Goal: Transaction & Acquisition: Purchase product/service

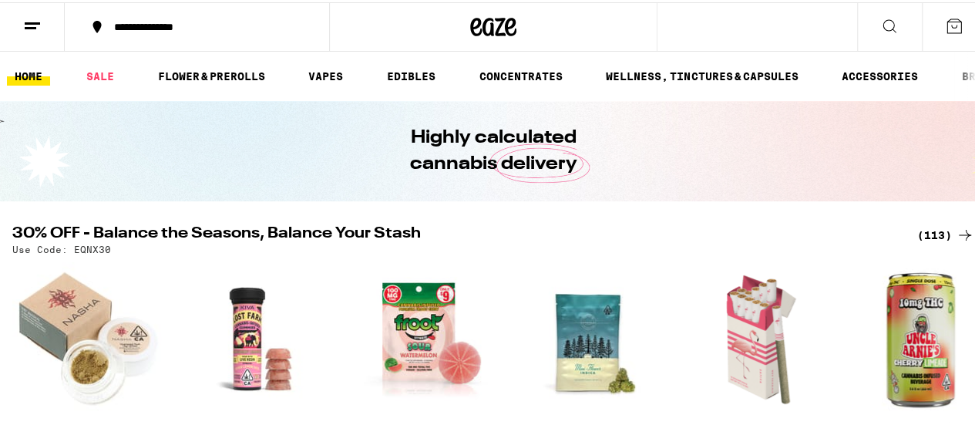
click at [183, 21] on div "**********" at bounding box center [204, 24] width 197 height 11
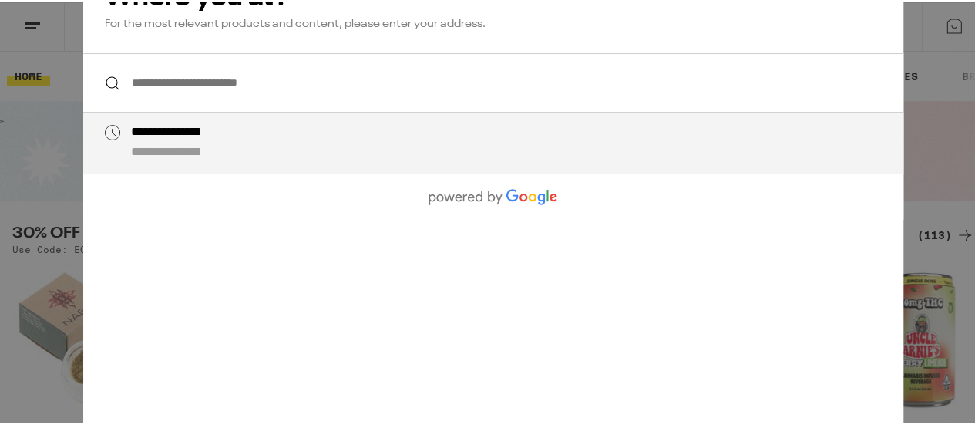
click at [166, 82] on input "**********" at bounding box center [493, 80] width 820 height 59
paste input "**********"
type input "**********"
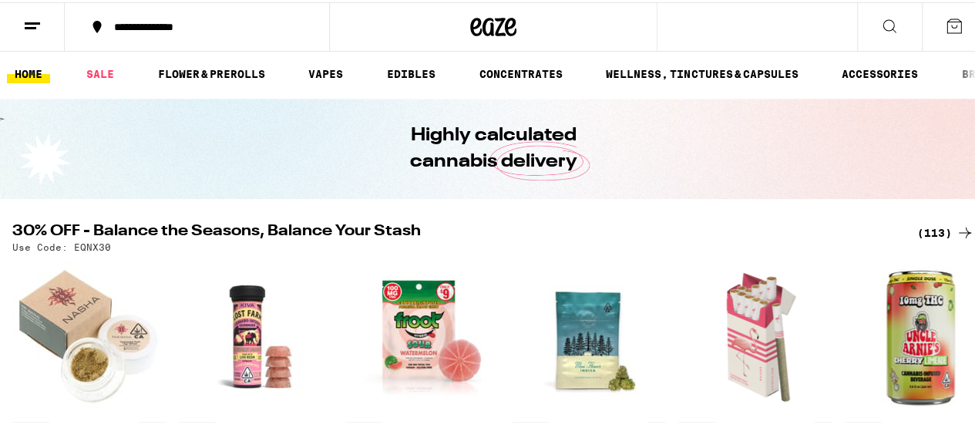
scroll to position [2, 0]
click at [174, 23] on div "**********" at bounding box center [204, 24] width 197 height 11
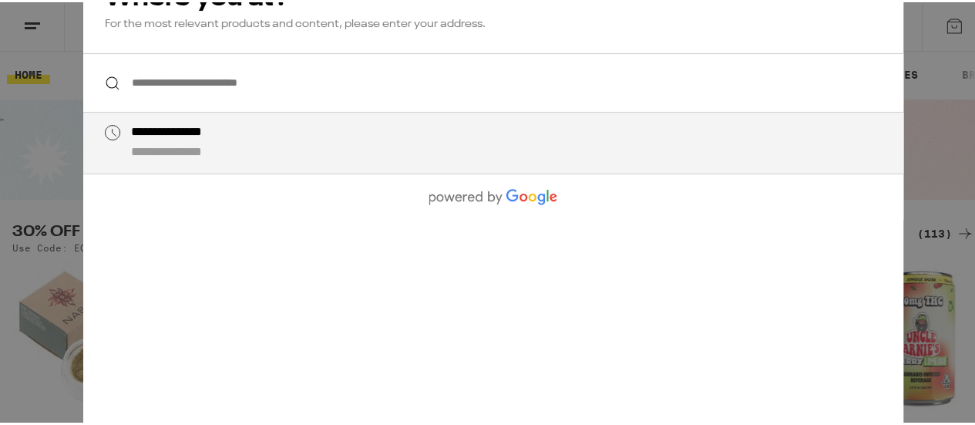
click at [154, 74] on input "**********" at bounding box center [493, 80] width 820 height 59
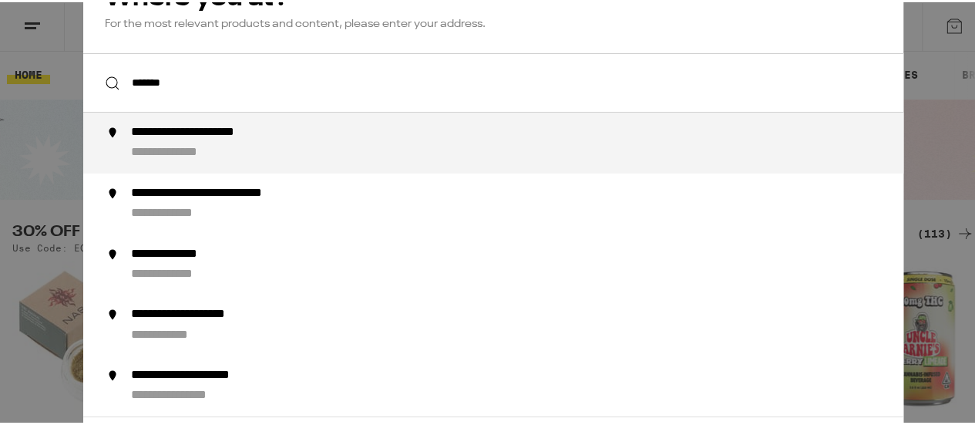
click at [182, 143] on div "**********" at bounding box center [524, 141] width 786 height 36
type input "**********"
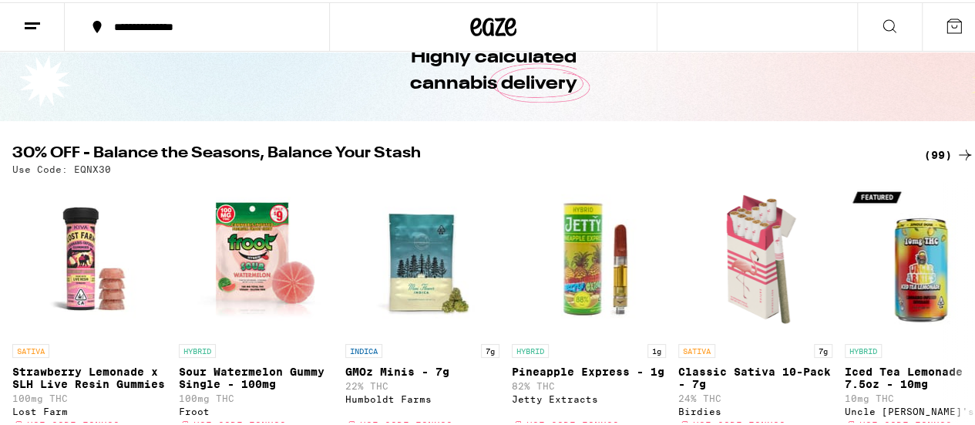
scroll to position [79, 0]
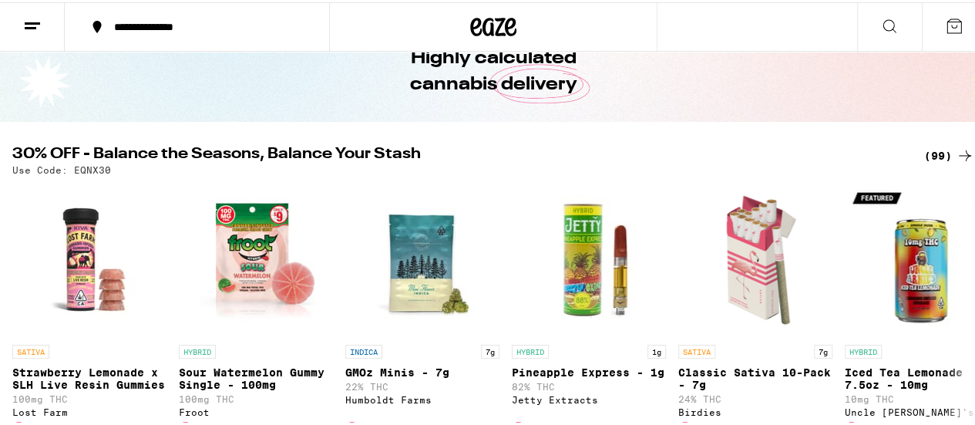
click at [935, 151] on div "(99)" at bounding box center [949, 153] width 50 height 18
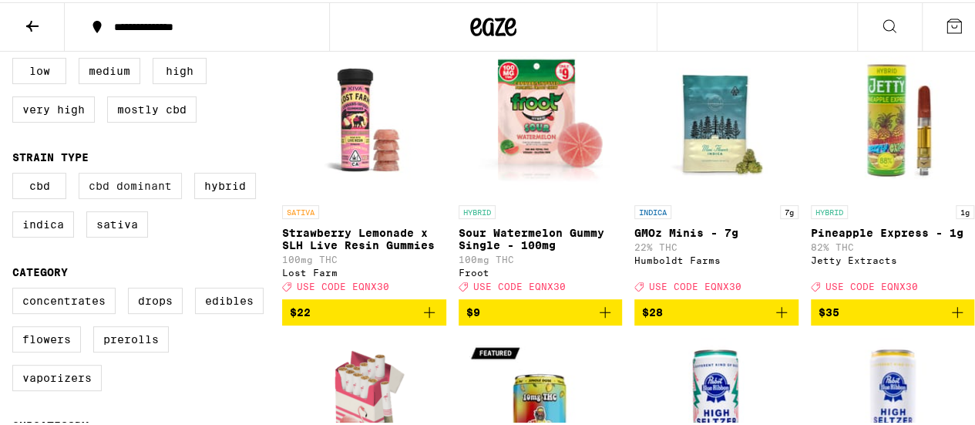
scroll to position [227, 0]
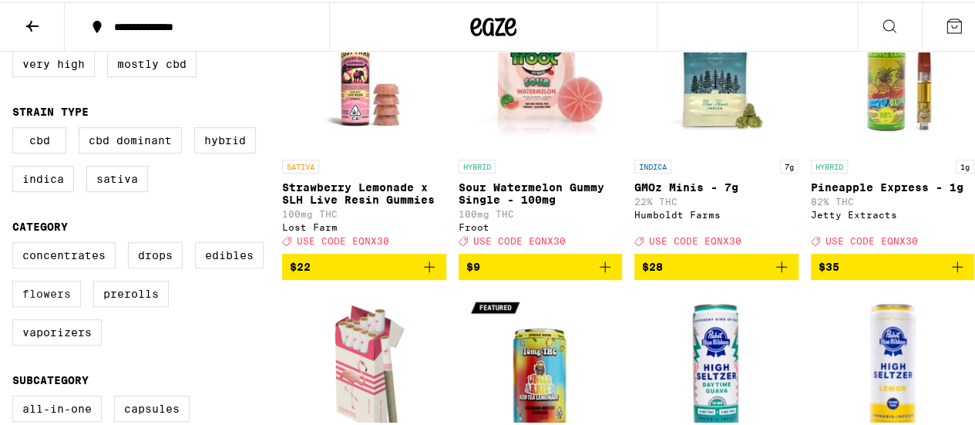
click at [41, 304] on label "Flowers" at bounding box center [46, 291] width 69 height 26
click at [16, 243] on input "Flowers" at bounding box center [15, 242] width 1 height 1
checkbox input "true"
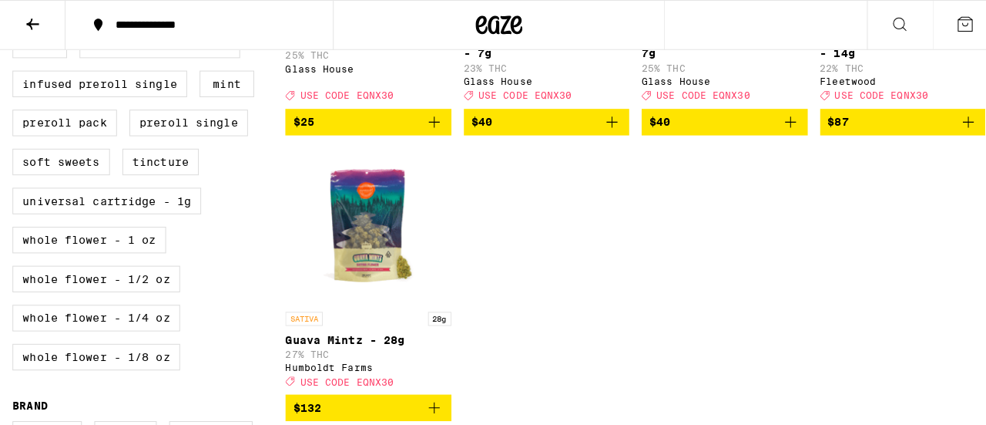
scroll to position [692, 0]
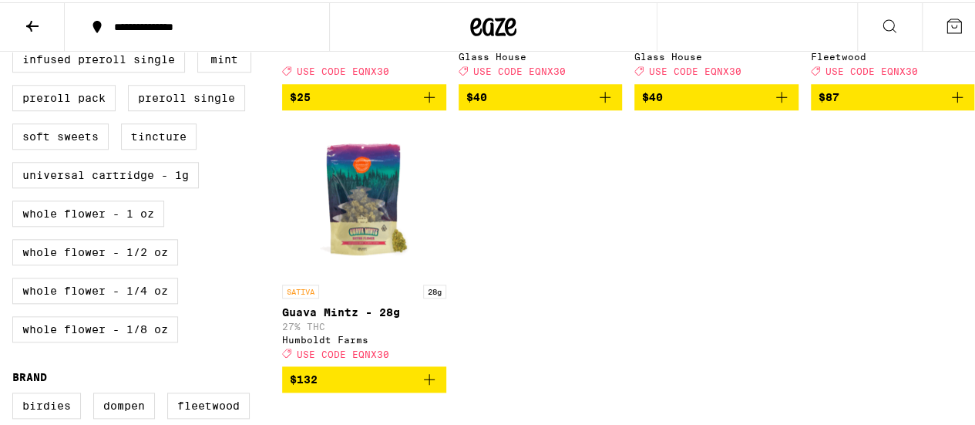
click at [315, 316] on p "Guava Mintz - 28g" at bounding box center [364, 310] width 164 height 12
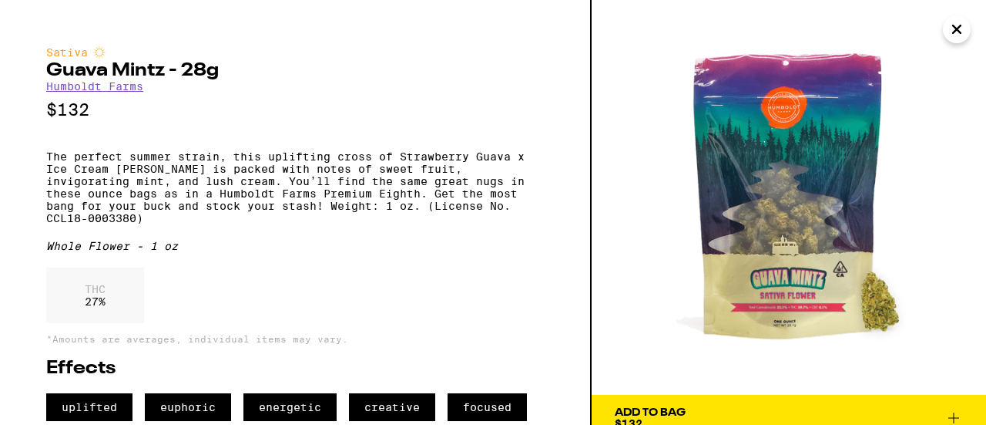
click at [961, 31] on icon "Close" at bounding box center [957, 29] width 18 height 23
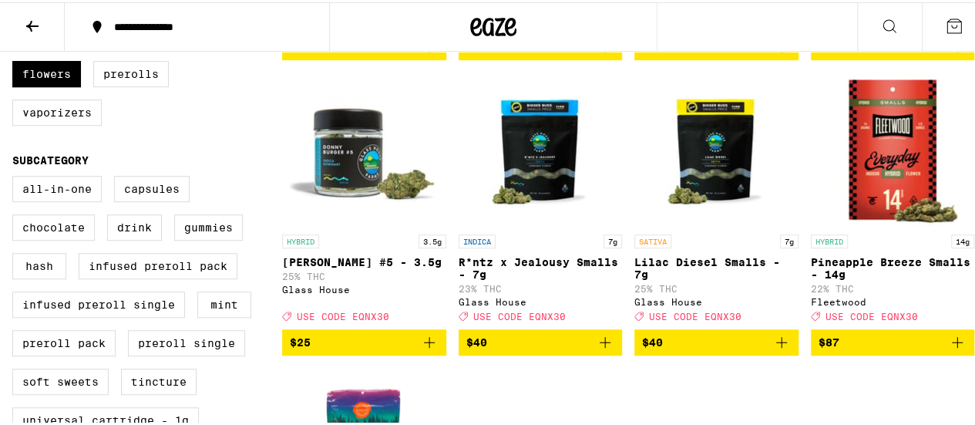
scroll to position [443, 0]
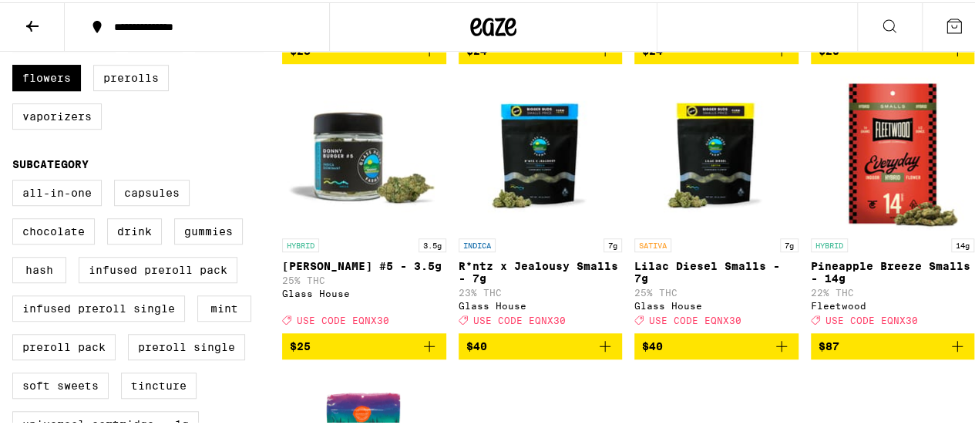
click at [709, 156] on img "Open page for Lilac Diesel Smalls - 7g from Glass House" at bounding box center [716, 151] width 154 height 154
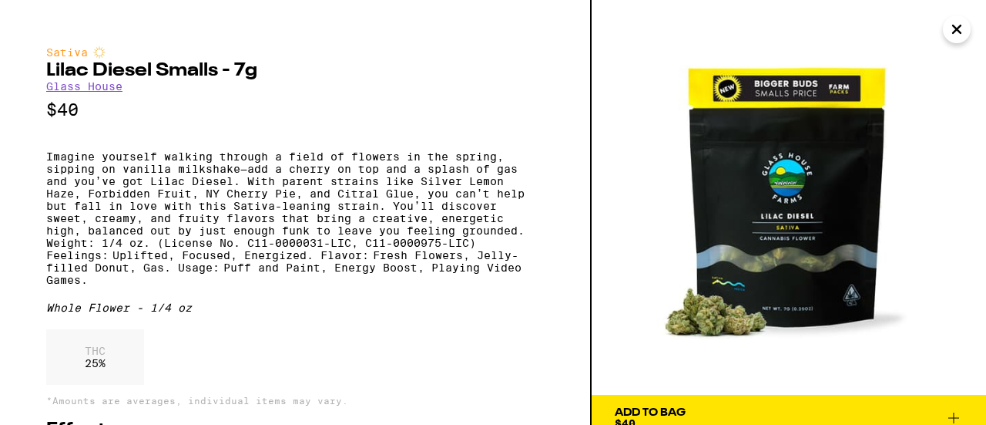
click at [966, 34] on button "Close" at bounding box center [957, 29] width 28 height 28
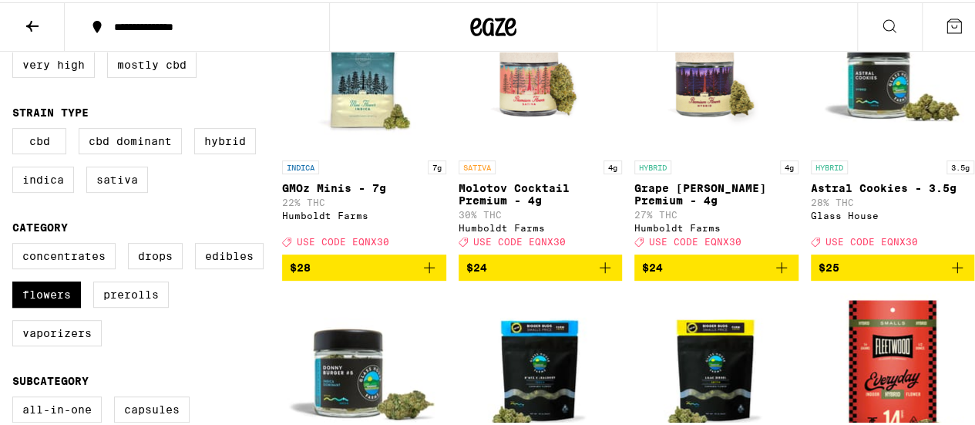
scroll to position [193, 0]
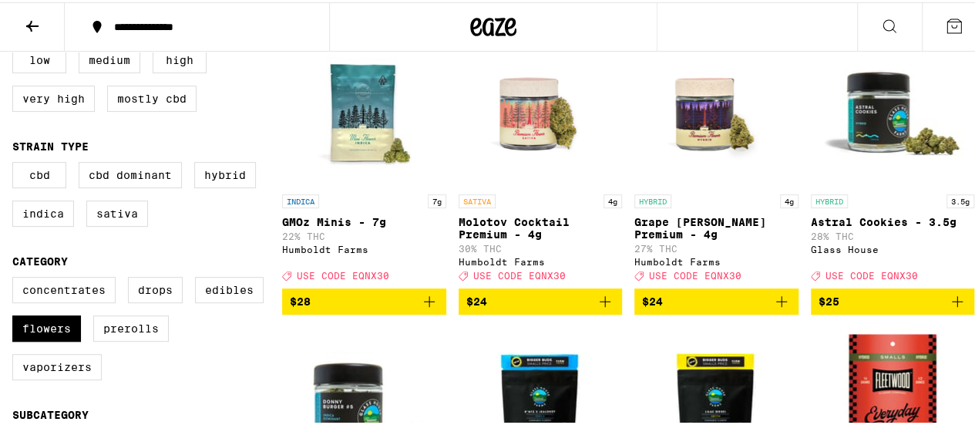
click at [948, 308] on icon "Add to bag" at bounding box center [957, 299] width 18 height 18
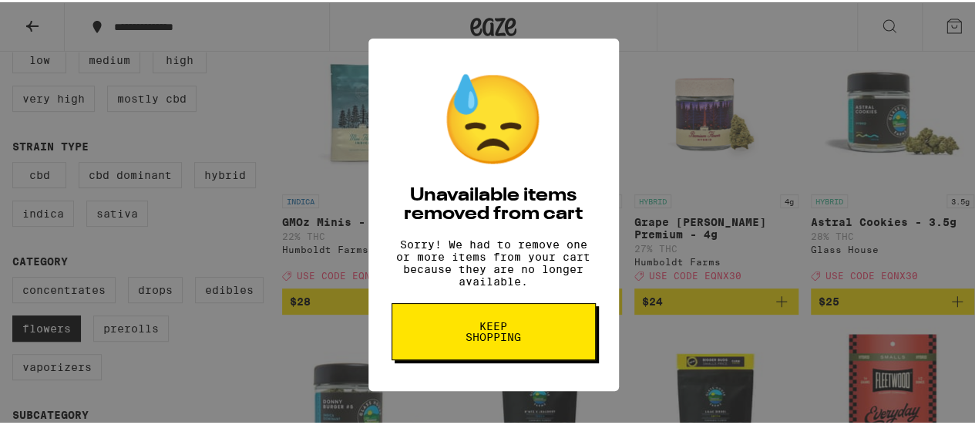
click at [946, 309] on div "😓 Unavailable items removed from cart Sorry! We had to remove one or more items…" at bounding box center [493, 212] width 986 height 425
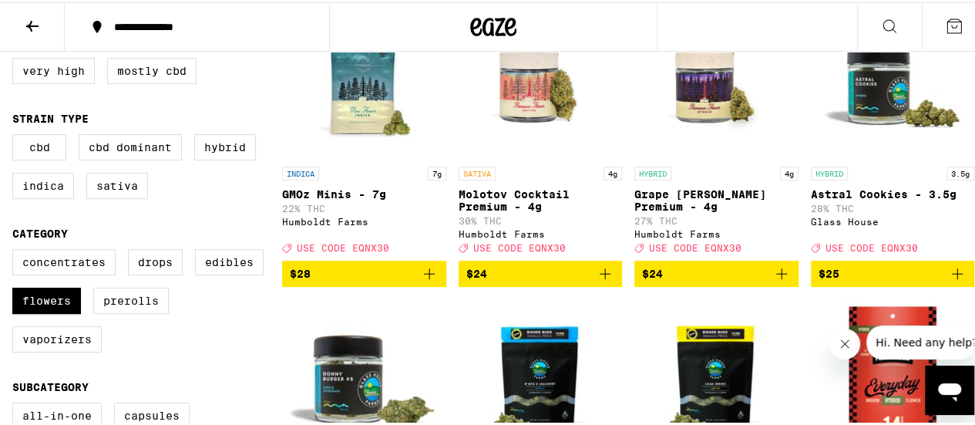
scroll to position [223, 0]
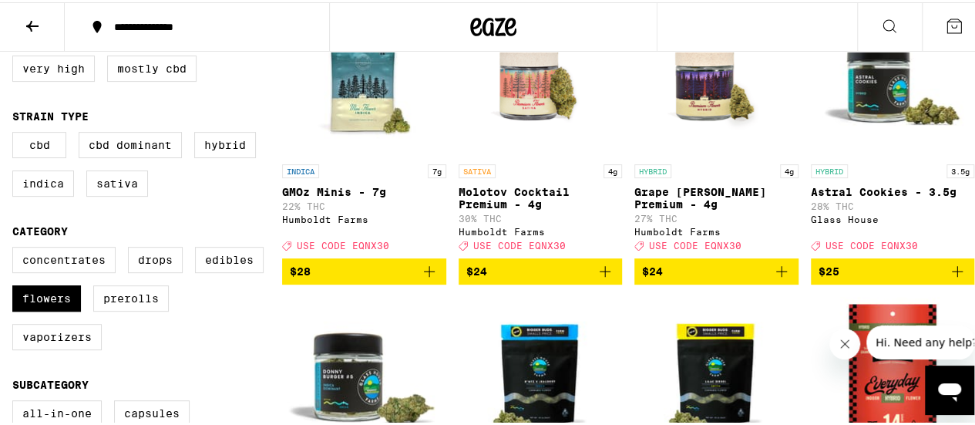
click at [829, 275] on span "$25" at bounding box center [828, 269] width 21 height 12
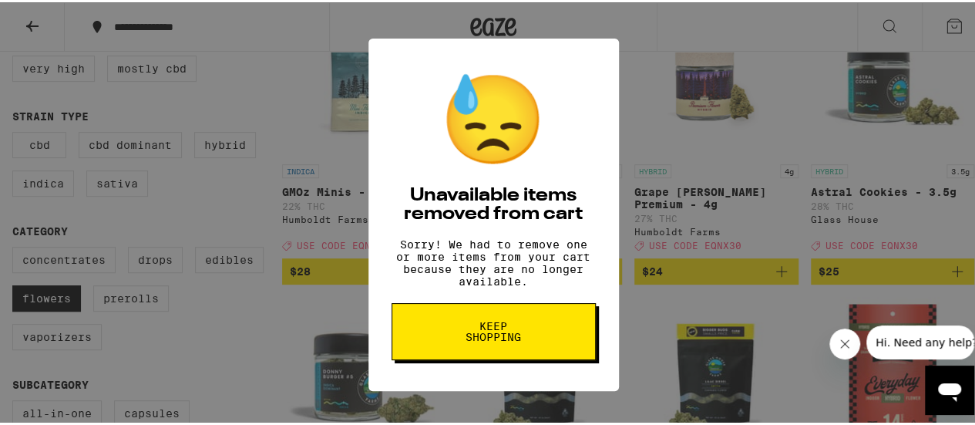
click at [633, 221] on div "😓 Unavailable items removed from cart Sorry! We had to remove one or more items…" at bounding box center [493, 212] width 986 height 425
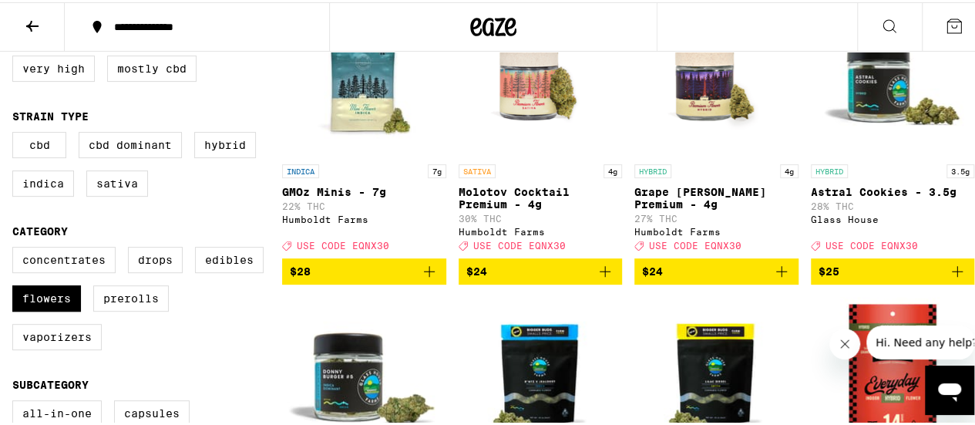
scroll to position [0, 0]
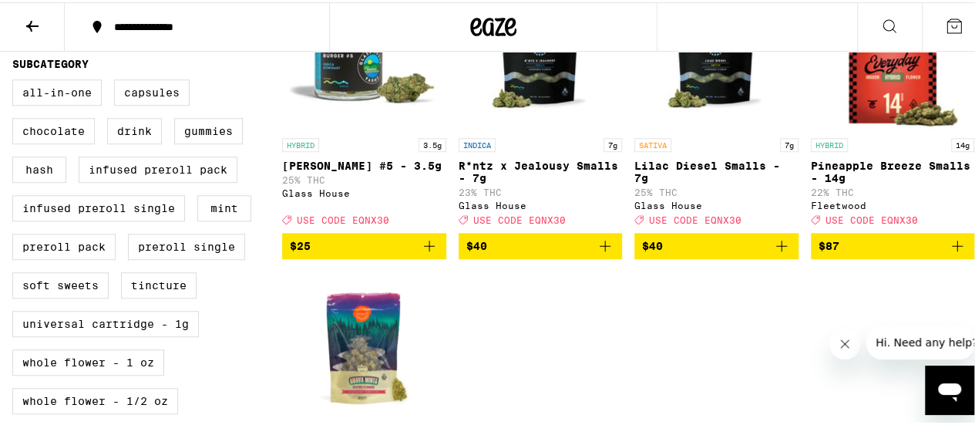
scroll to position [553, 0]
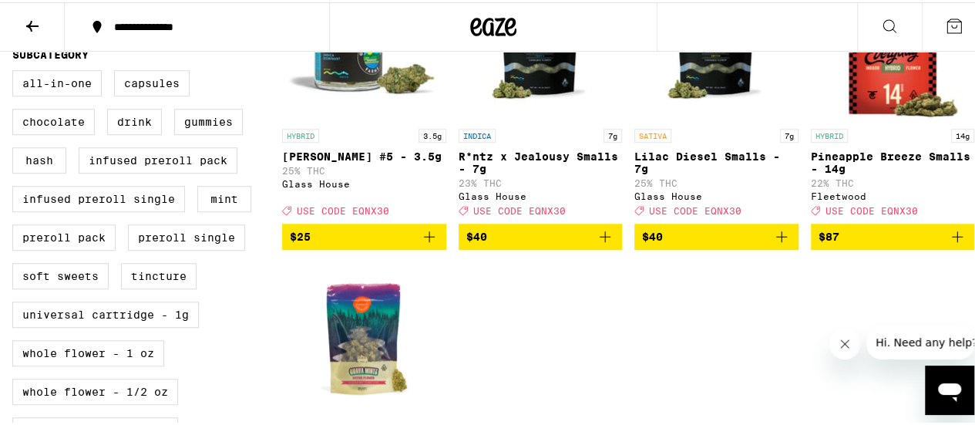
click at [655, 240] on span "$40" at bounding box center [652, 234] width 21 height 12
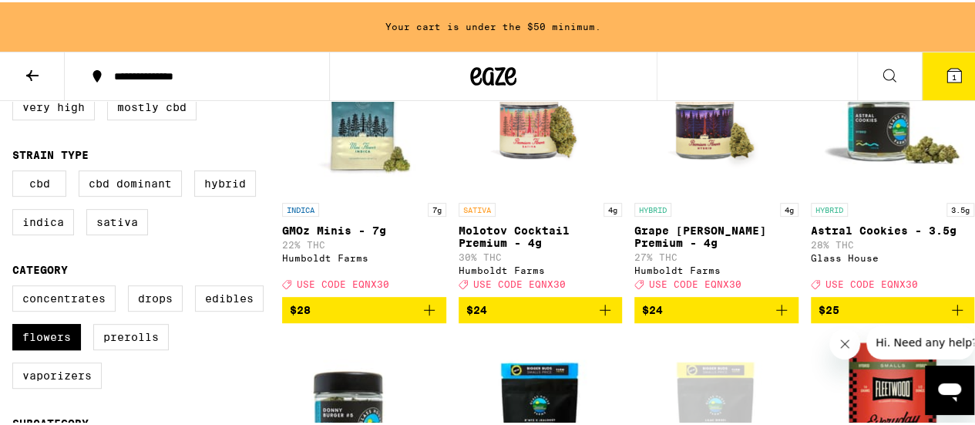
scroll to position [233, 0]
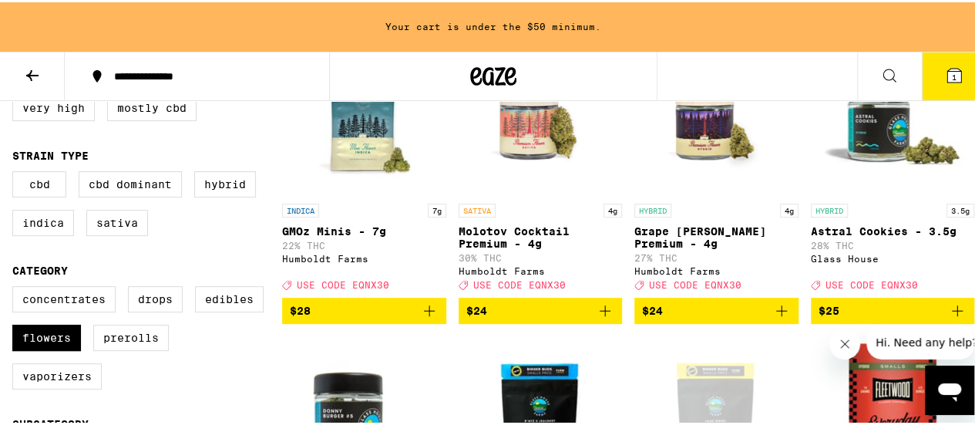
click at [566, 312] on span "$24" at bounding box center [540, 308] width 149 height 18
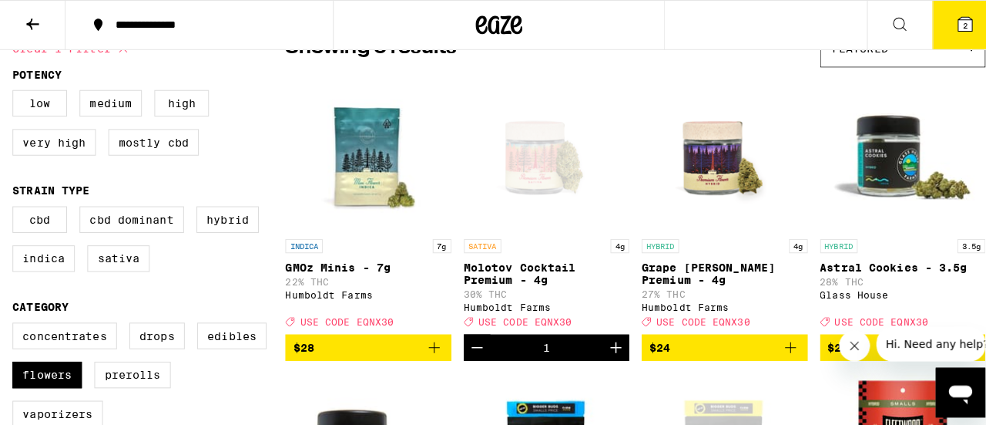
scroll to position [148, 0]
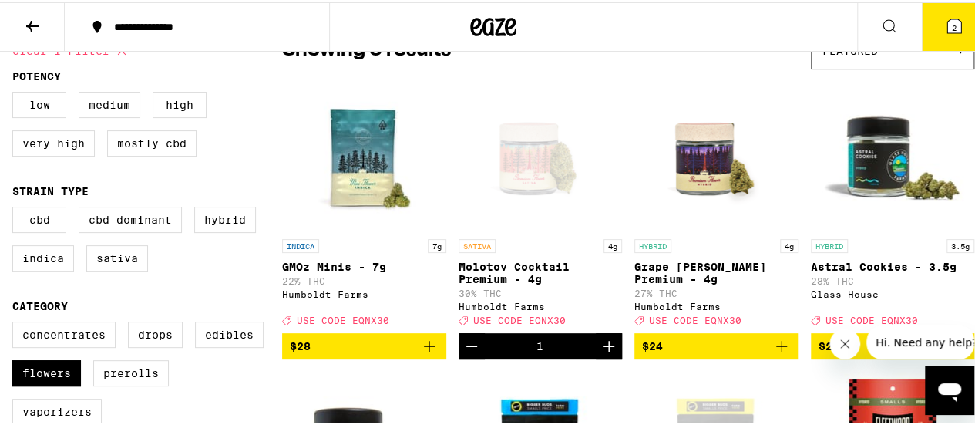
click at [947, 19] on icon at bounding box center [954, 24] width 14 height 14
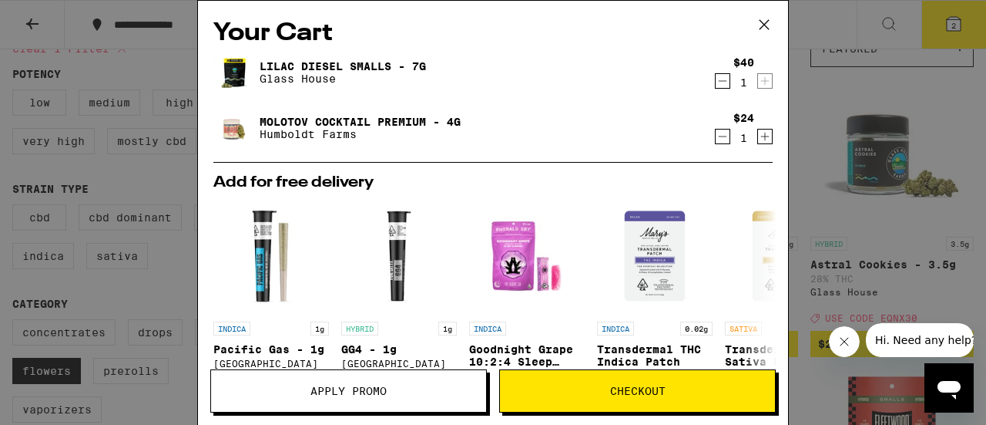
click at [763, 25] on icon at bounding box center [764, 24] width 9 height 9
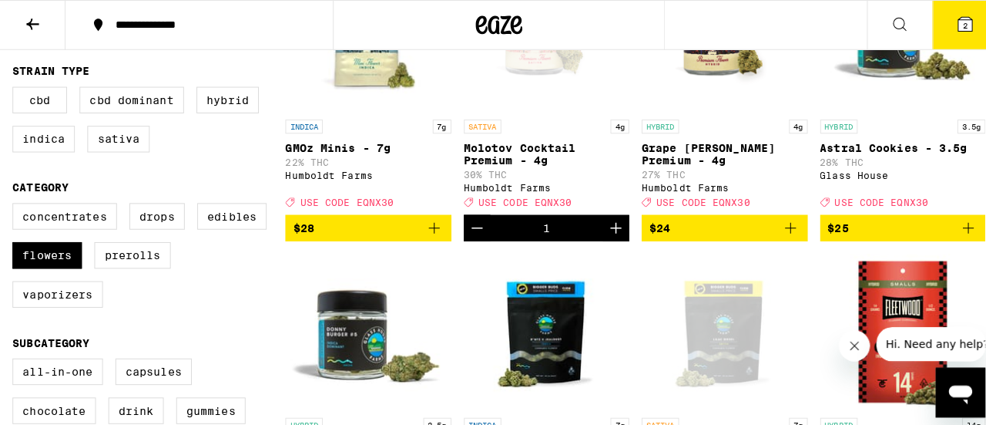
scroll to position [267, 0]
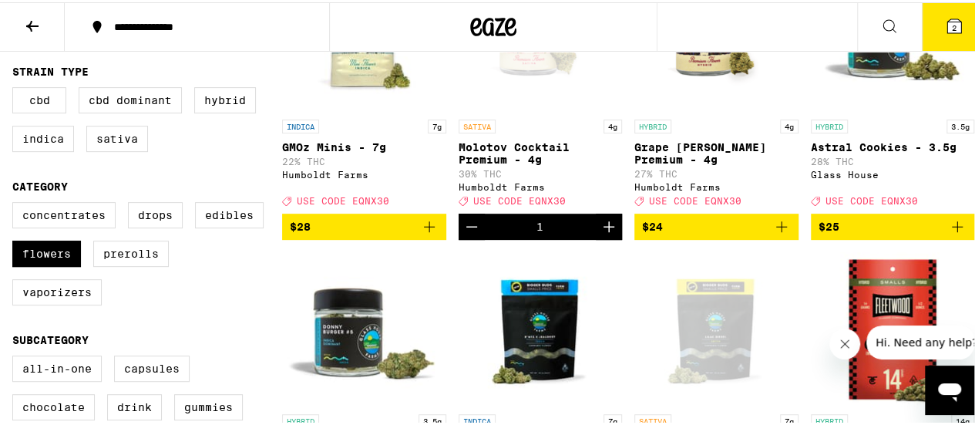
click at [772, 234] on icon "Add to bag" at bounding box center [781, 224] width 18 height 18
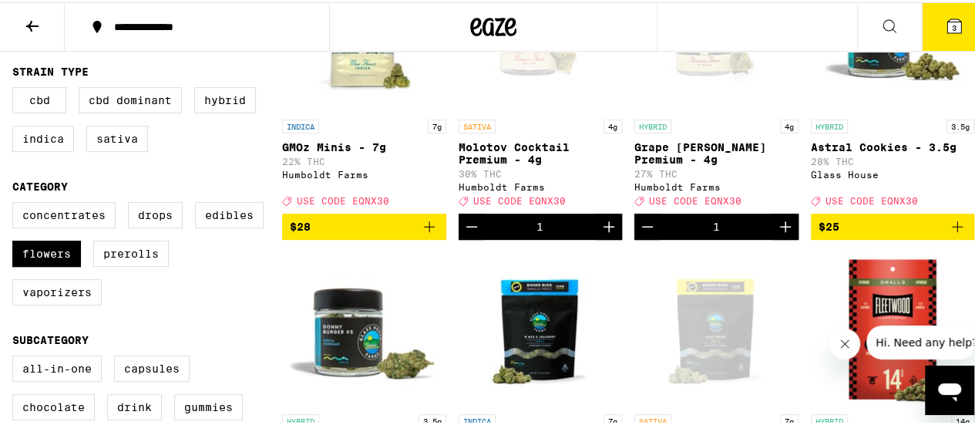
click at [952, 21] on span "3" at bounding box center [954, 25] width 5 height 9
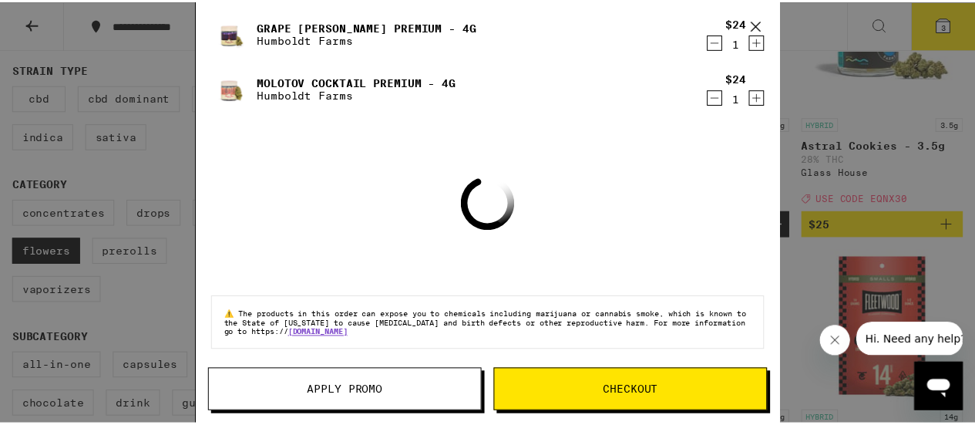
scroll to position [97, 0]
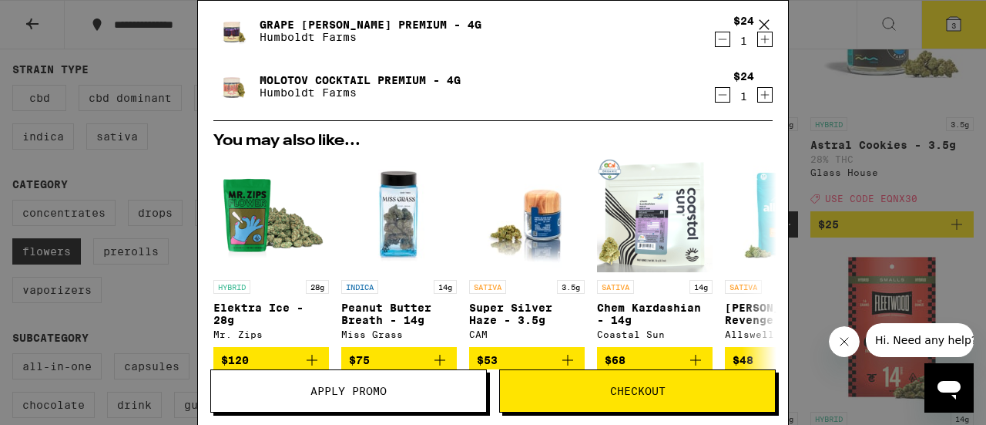
click at [340, 403] on button "Apply Promo" at bounding box center [348, 390] width 277 height 43
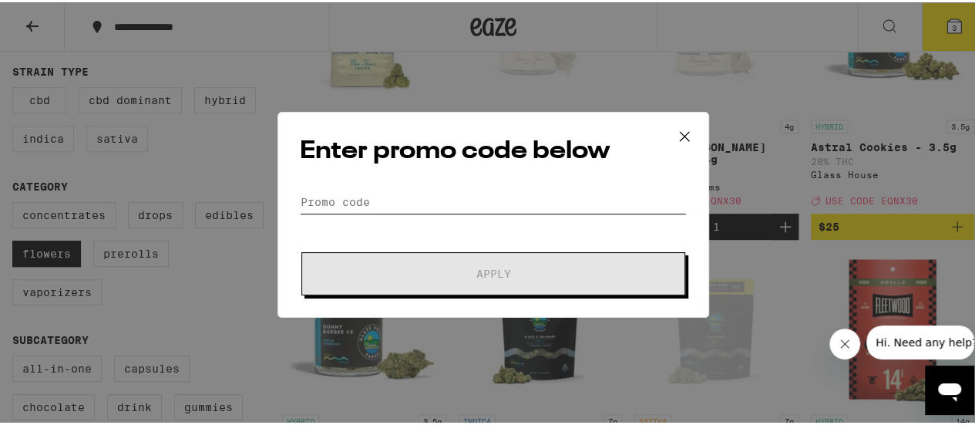
click at [306, 203] on input "Promo Code" at bounding box center [493, 199] width 387 height 23
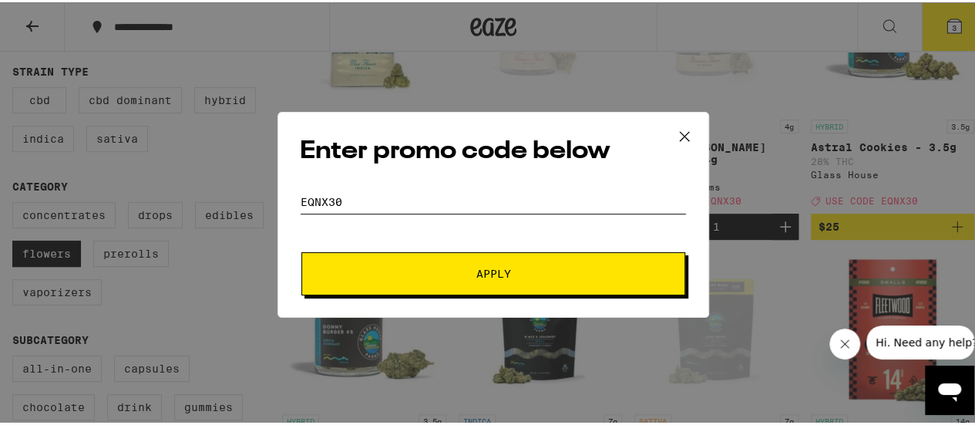
type input "eqnx30"
click at [476, 266] on span "Apply" at bounding box center [493, 271] width 35 height 11
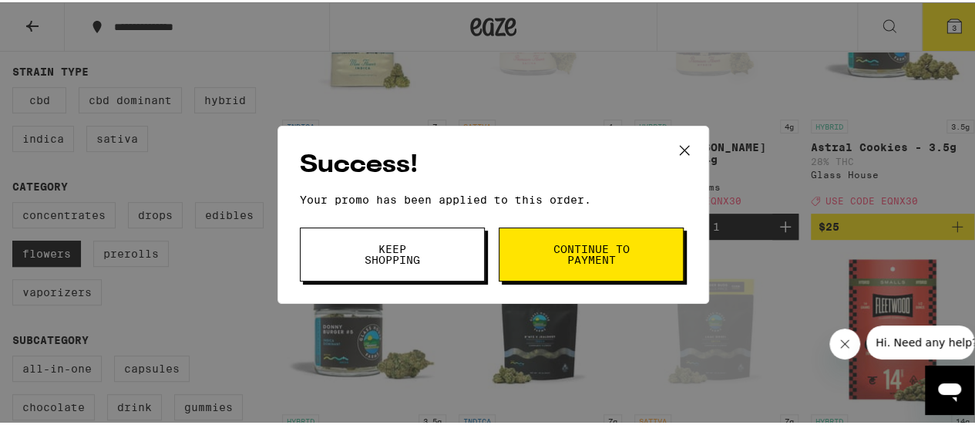
click at [552, 258] on span "Continue to payment" at bounding box center [591, 252] width 79 height 22
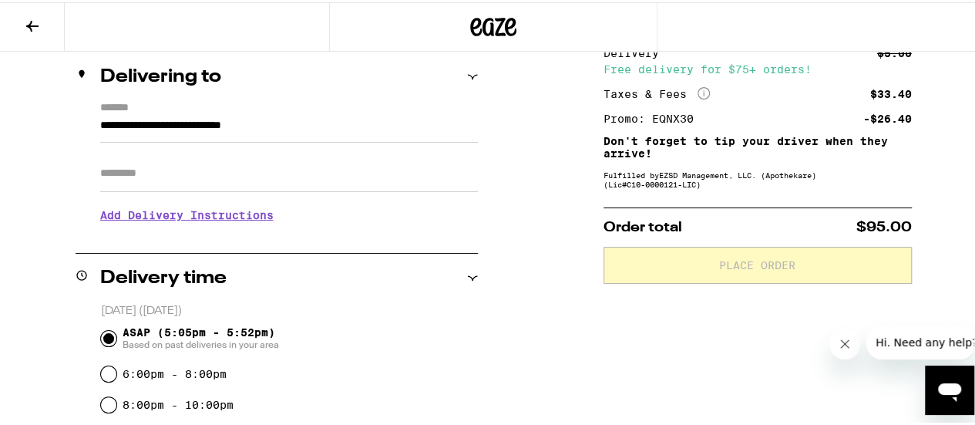
scroll to position [183, 0]
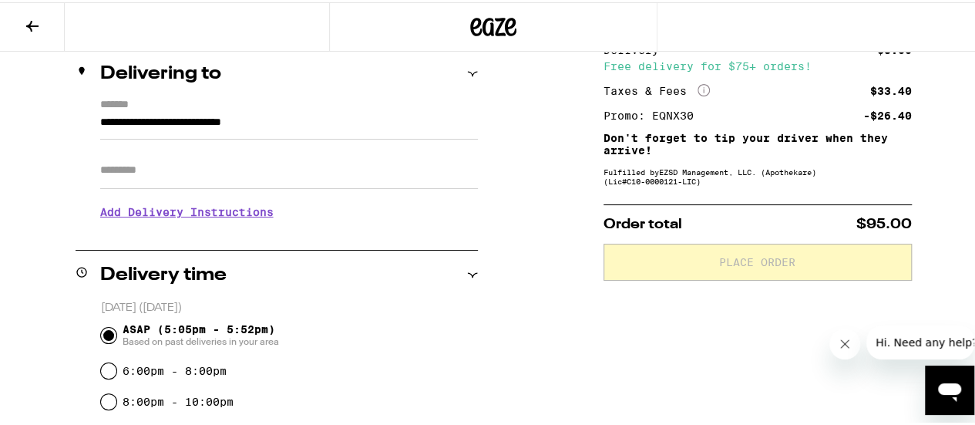
click at [195, 217] on h3 "Add Delivery Instructions" at bounding box center [289, 209] width 378 height 35
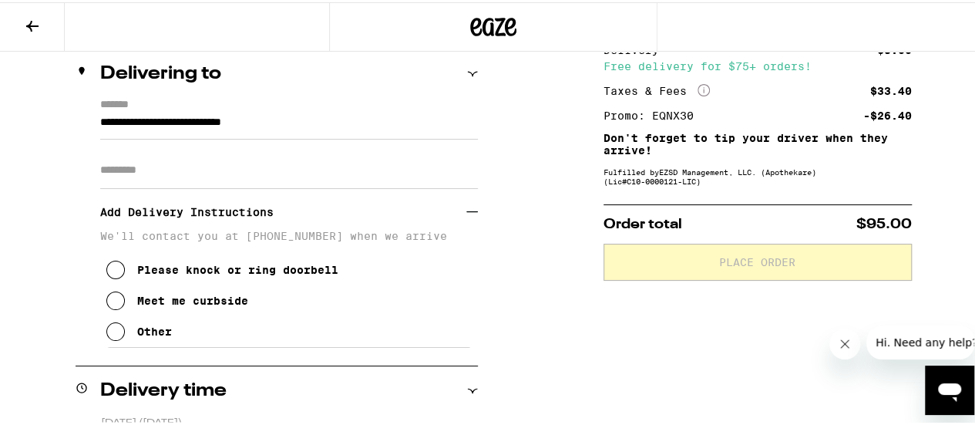
click at [111, 301] on icon at bounding box center [115, 298] width 18 height 18
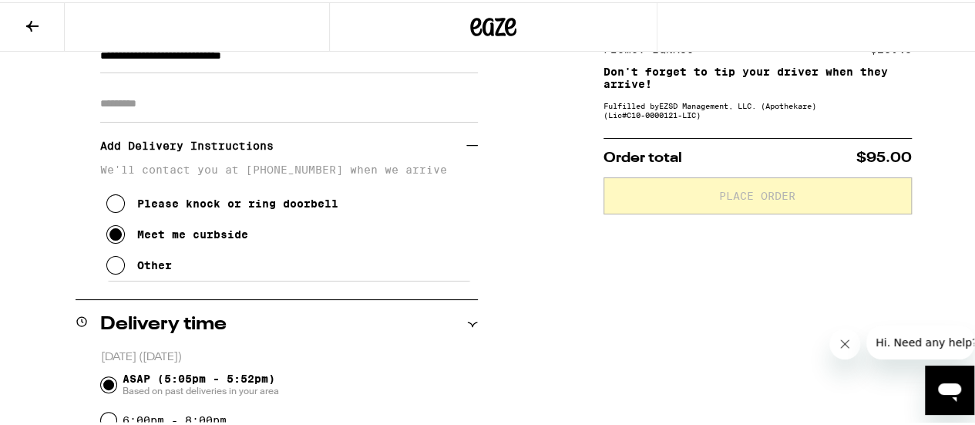
scroll to position [251, 0]
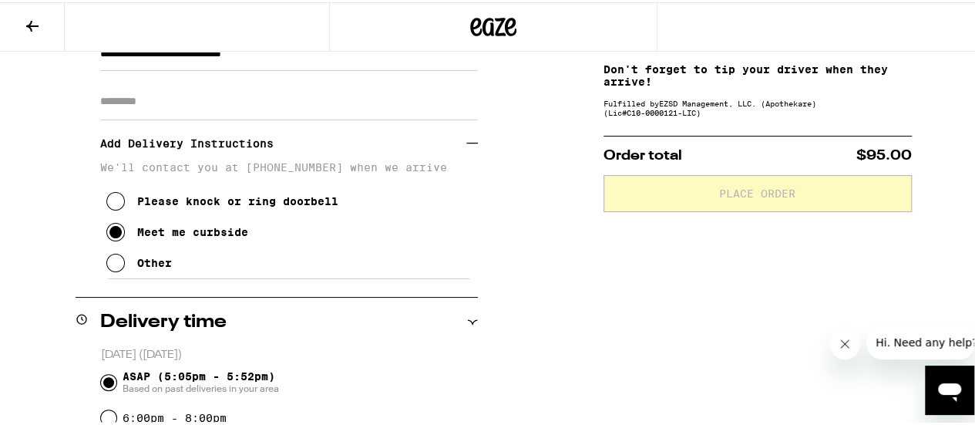
click at [114, 267] on icon at bounding box center [115, 260] width 18 height 18
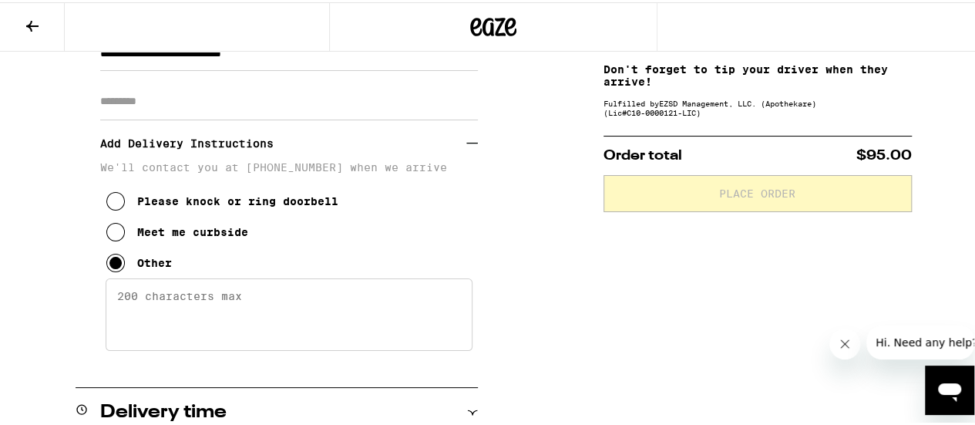
click at [150, 295] on textarea "Enter any other delivery instructions you want driver to know" at bounding box center [289, 312] width 367 height 72
click at [113, 227] on icon at bounding box center [115, 229] width 18 height 18
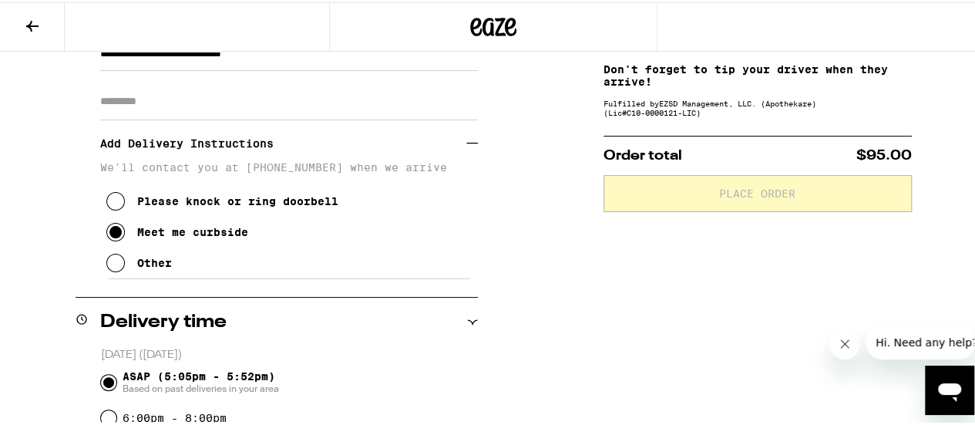
click at [122, 265] on button "Other" at bounding box center [139, 260] width 66 height 31
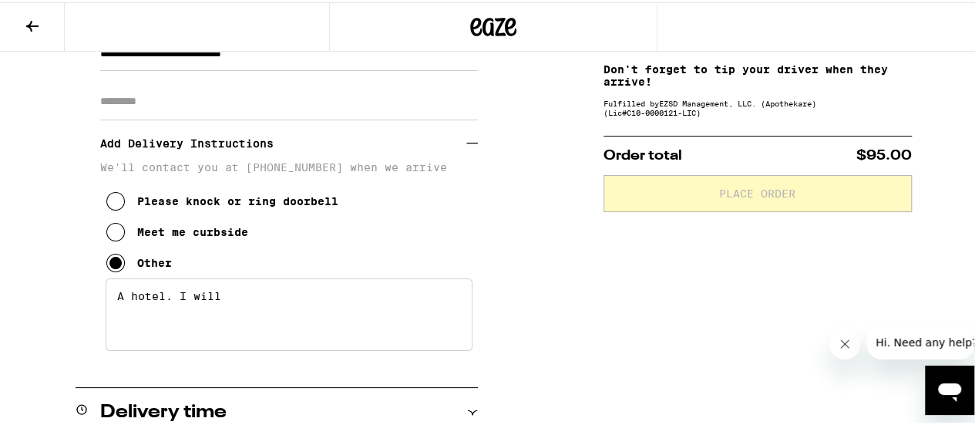
click at [237, 303] on textarea "A hotel. I will" at bounding box center [289, 312] width 367 height 72
click at [237, 303] on textarea "A hotel. I will c" at bounding box center [289, 312] width 367 height 72
type textarea "A"
click at [116, 239] on icon at bounding box center [115, 229] width 18 height 18
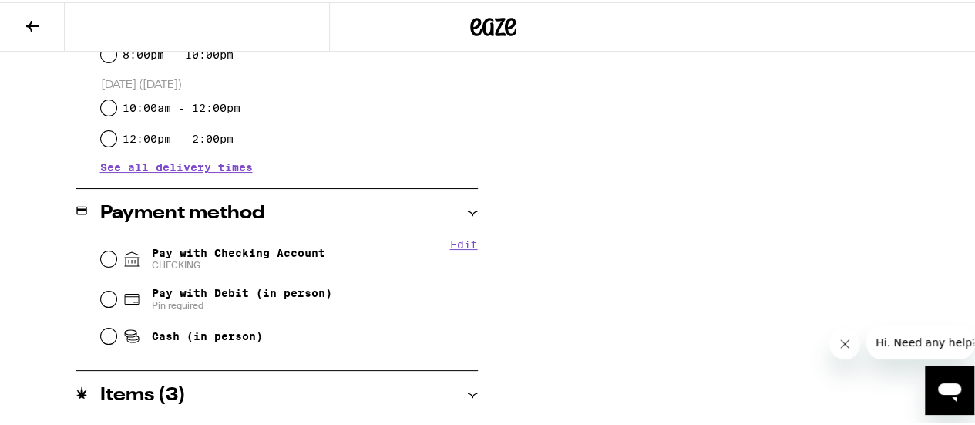
scroll to position [647, 0]
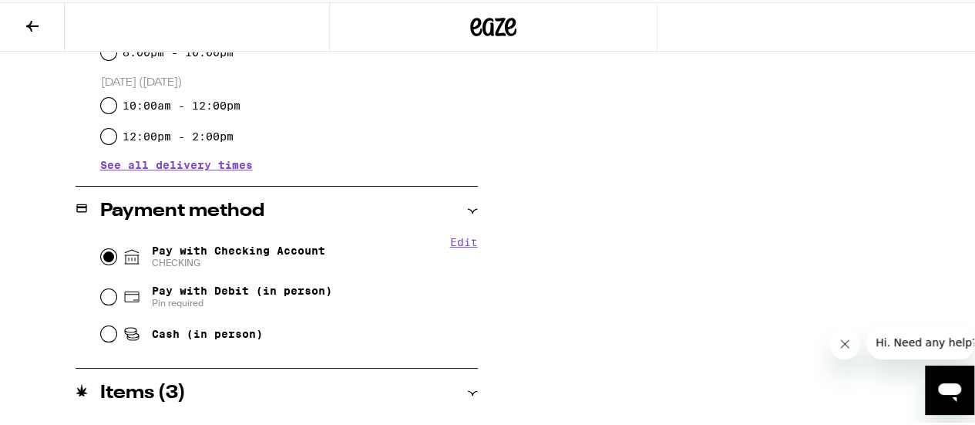
click at [103, 250] on input "Pay with Checking Account CHECKING" at bounding box center [108, 254] width 15 height 15
radio input "true"
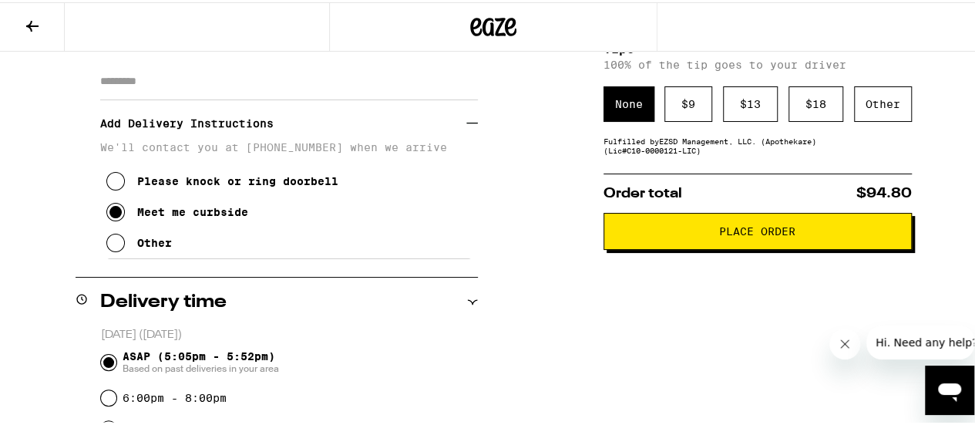
scroll to position [290, 0]
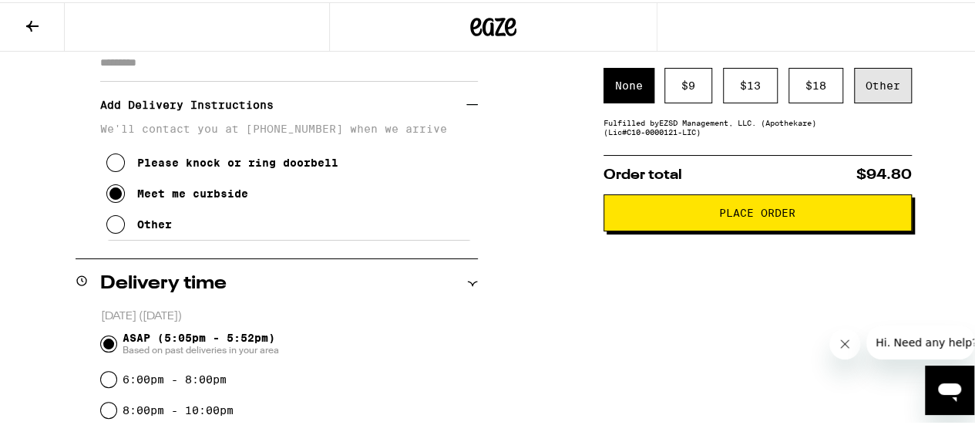
click at [874, 89] on div "Other" at bounding box center [883, 83] width 58 height 35
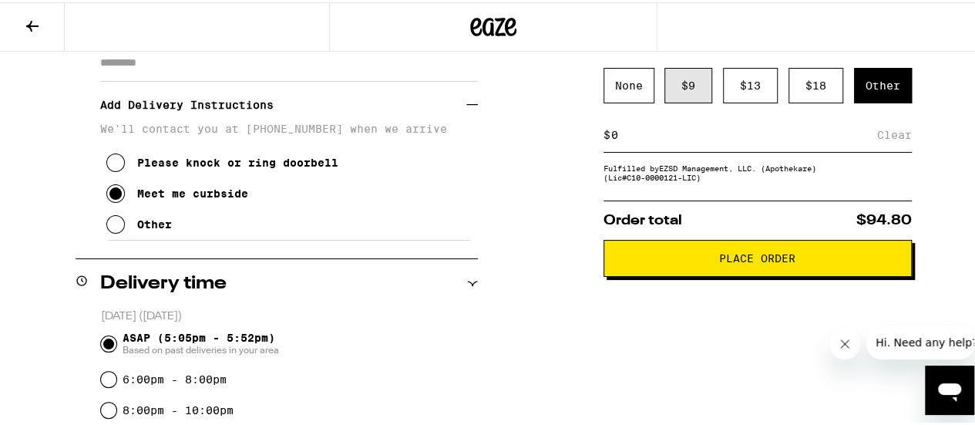
click at [670, 101] on div "$ 9" at bounding box center [688, 83] width 48 height 35
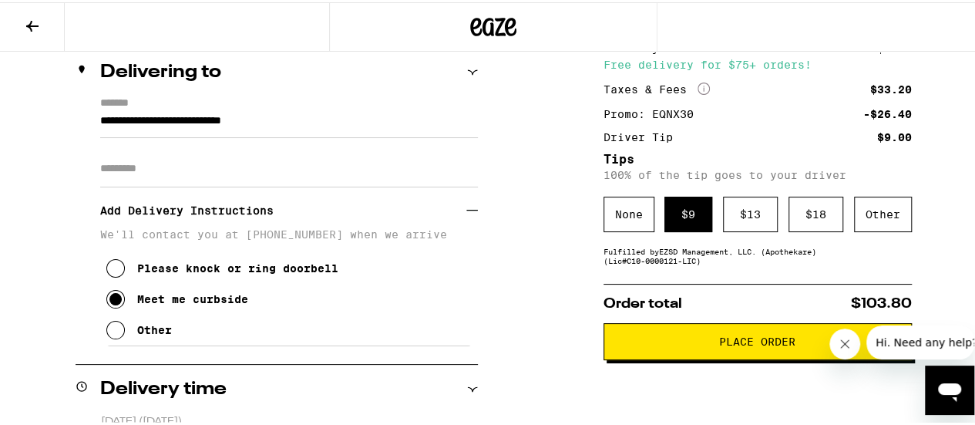
scroll to position [210, 0]
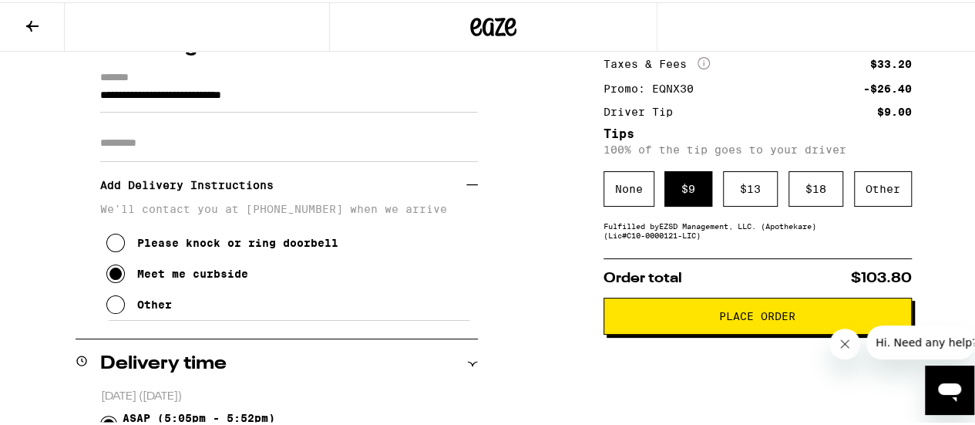
click at [116, 311] on icon at bounding box center [115, 302] width 18 height 18
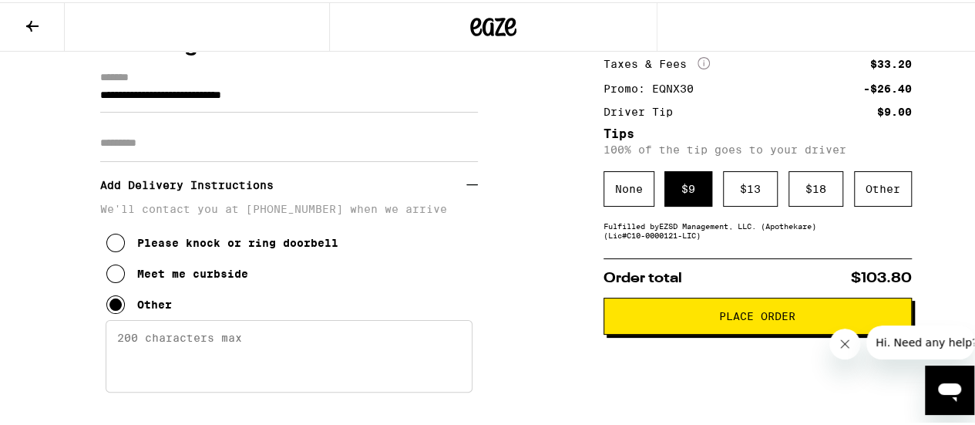
click at [150, 348] on textarea "Enter any other delivery instructions you want driver to know" at bounding box center [289, 354] width 367 height 72
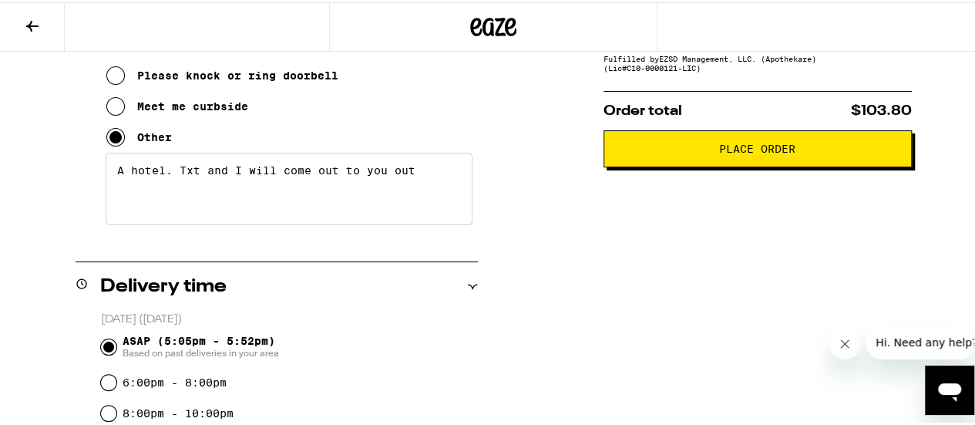
scroll to position [351, 0]
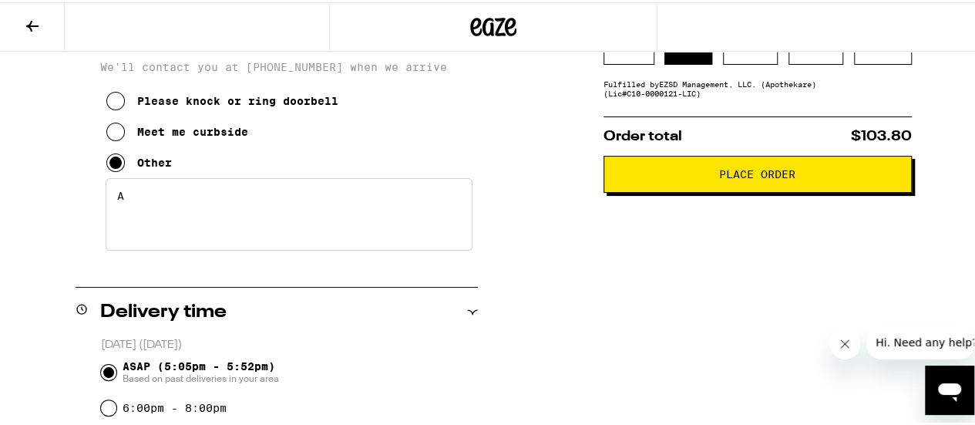
type textarea "A"
click at [114, 133] on icon at bounding box center [115, 129] width 18 height 18
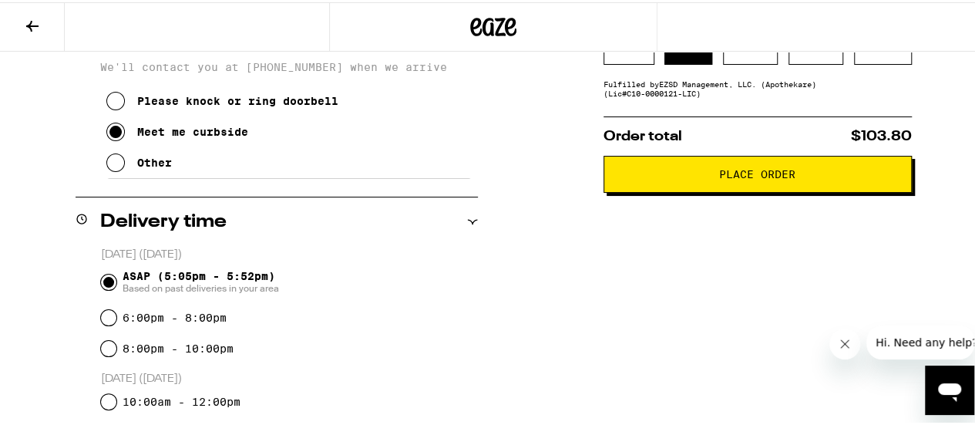
click at [106, 165] on icon at bounding box center [115, 160] width 18 height 18
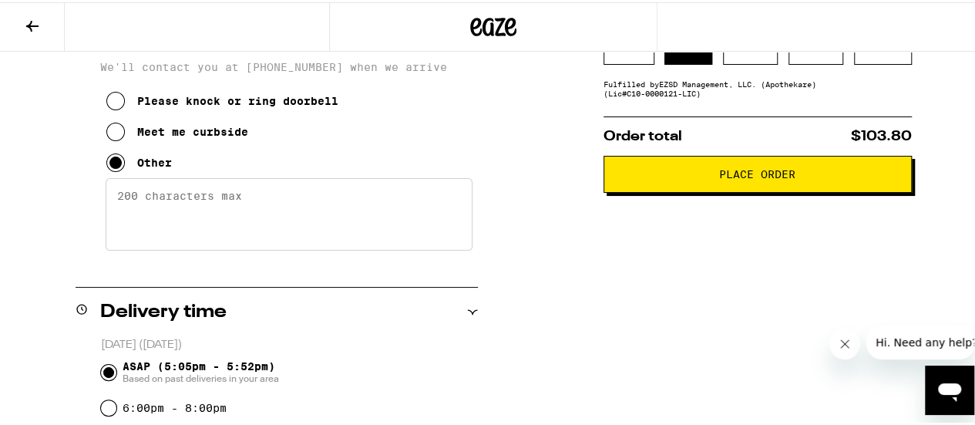
click at [128, 200] on textarea "Enter any other delivery instructions you want driver to know" at bounding box center [289, 212] width 367 height 72
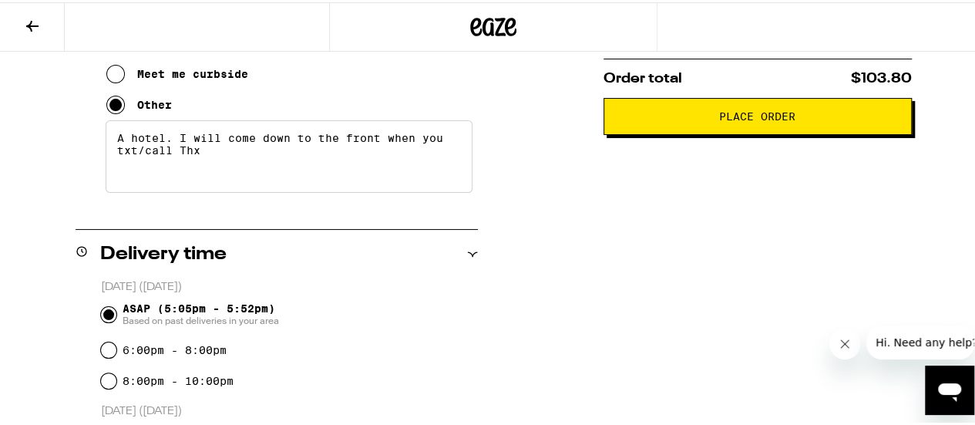
scroll to position [307, 0]
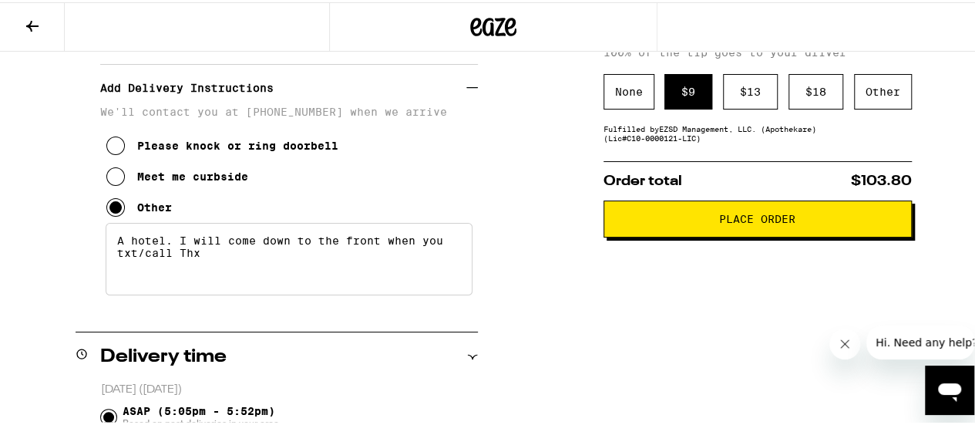
type textarea "A hotel. I will come down to the front when you txt/call Thx"
click at [769, 217] on span "Place Order" at bounding box center [757, 216] width 76 height 11
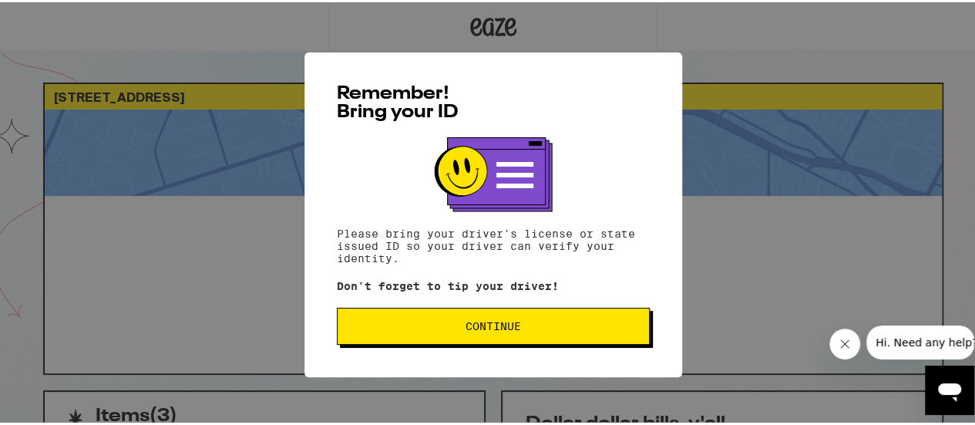
click at [479, 329] on span "Continue" at bounding box center [492, 323] width 55 height 11
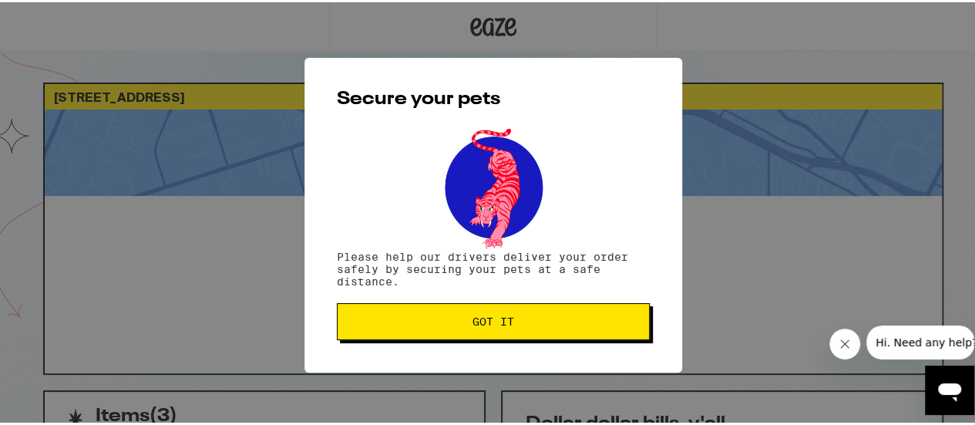
click at [479, 331] on button "Got it" at bounding box center [493, 319] width 313 height 37
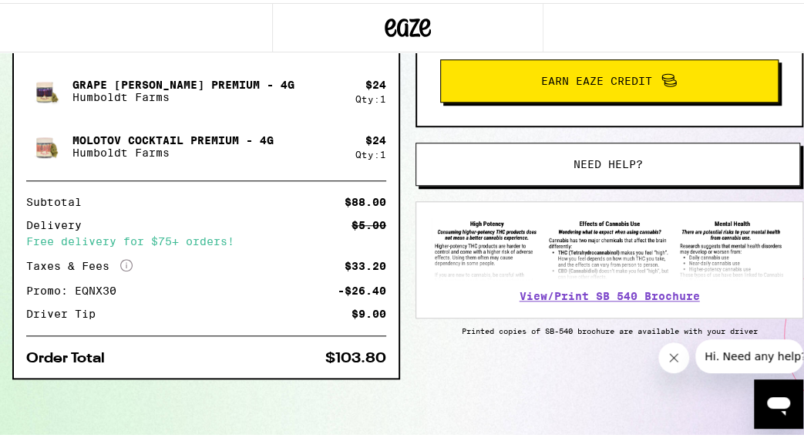
scroll to position [438, 0]
click at [129, 261] on icon "More Info" at bounding box center [126, 262] width 12 height 12
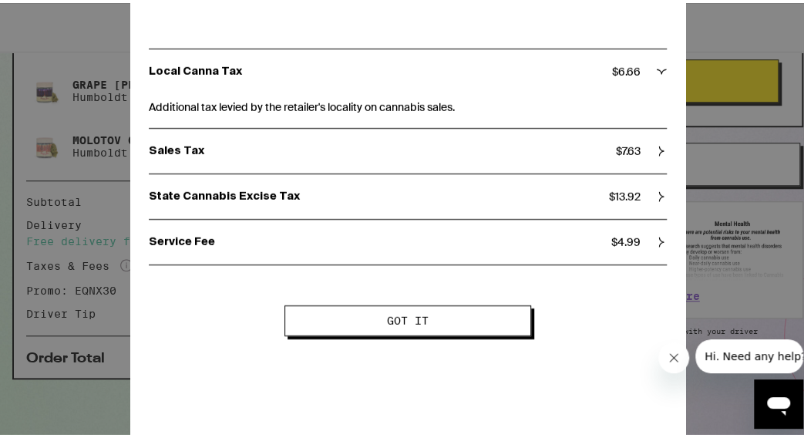
scroll to position [35, 0]
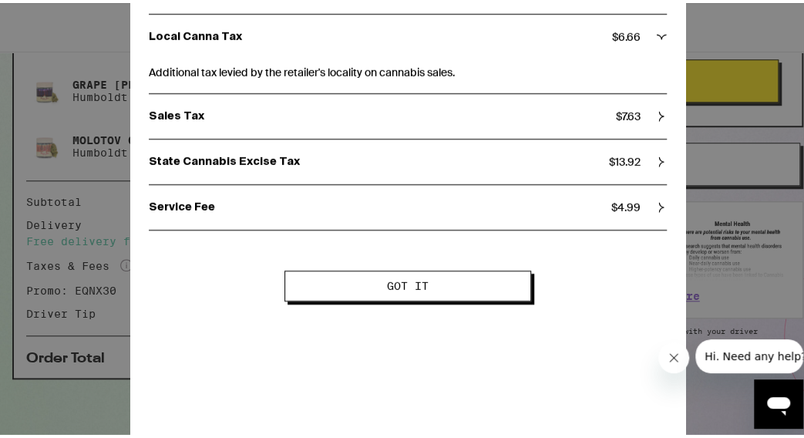
click at [655, 32] on div "Local Canna Tax $ 6.66 Additional tax levied by the retailer's locality on cann…" at bounding box center [407, 113] width 555 height 266
click at [657, 34] on icon at bounding box center [662, 34] width 10 height 5
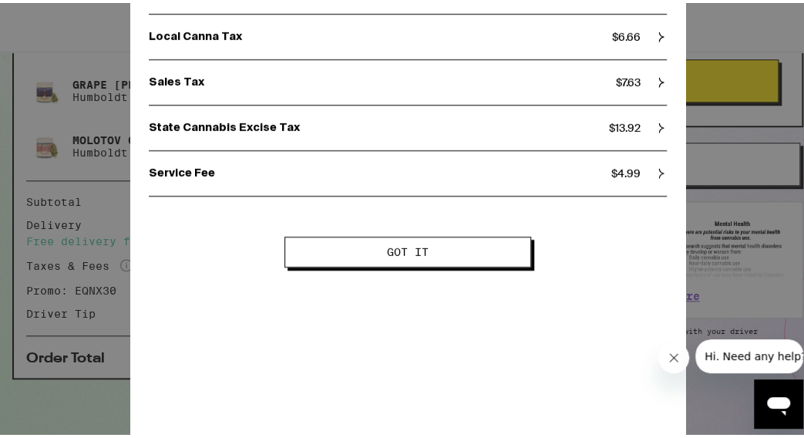
click at [659, 34] on icon at bounding box center [661, 34] width 5 height 10
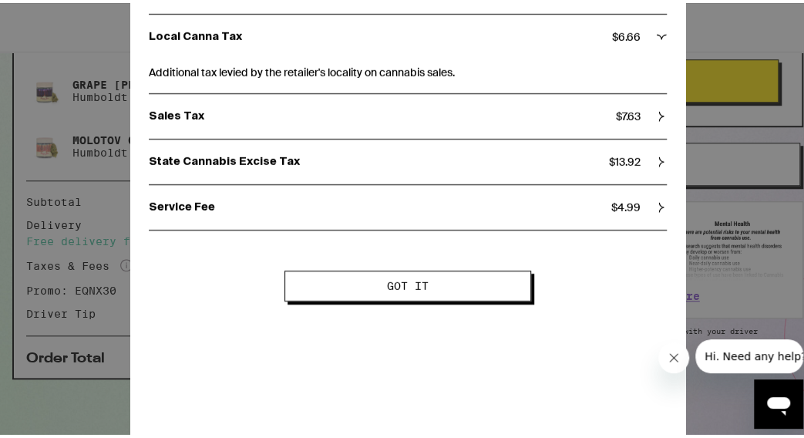
scroll to position [438, 0]
click at [656, 112] on icon at bounding box center [661, 113] width 11 height 11
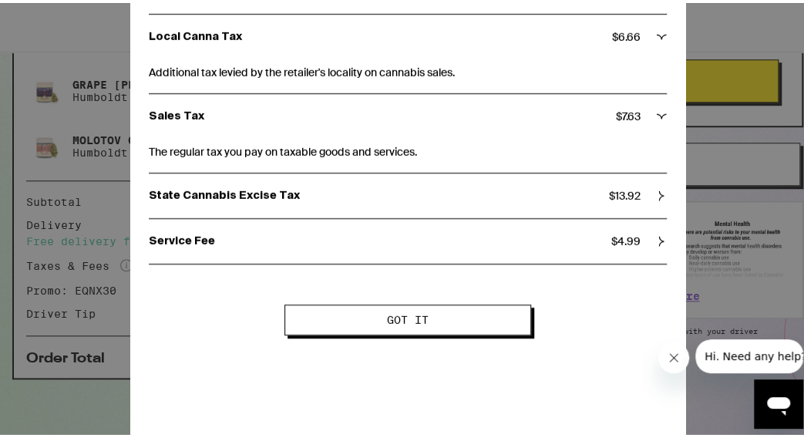
click at [659, 192] on icon at bounding box center [661, 193] width 5 height 10
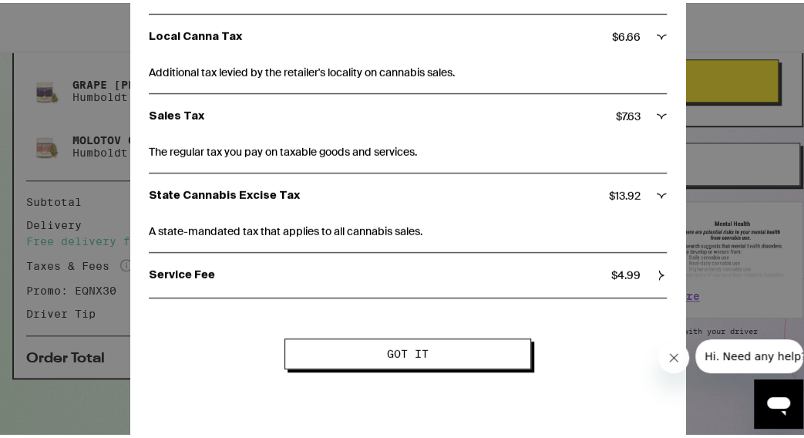
click at [659, 274] on icon at bounding box center [661, 272] width 5 height 10
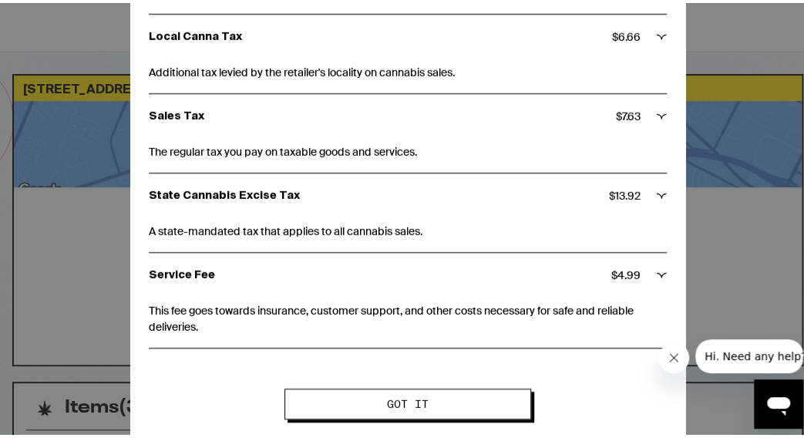
scroll to position [0, 0]
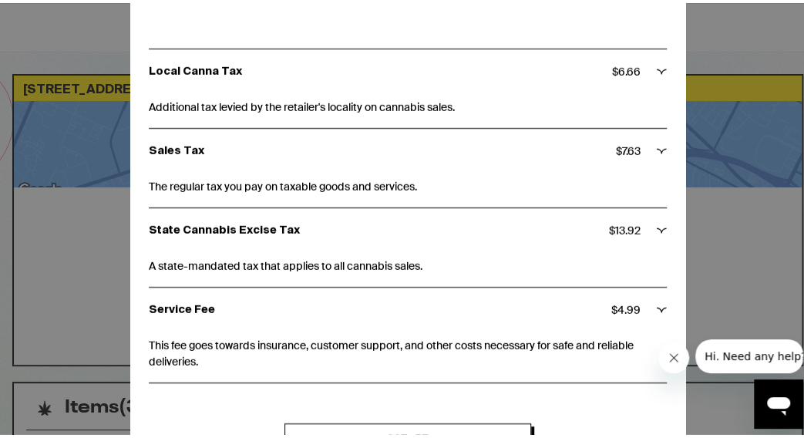
click at [80, 23] on div "Taxes and Fees Local Canna Tax $ 6.66 Additional tax levied by the retailer's l…" at bounding box center [407, 219] width 815 height 438
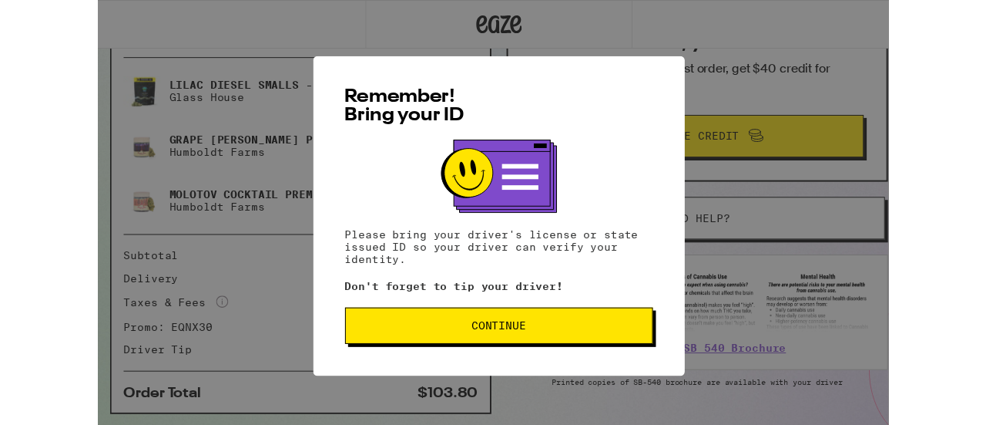
scroll to position [381, 0]
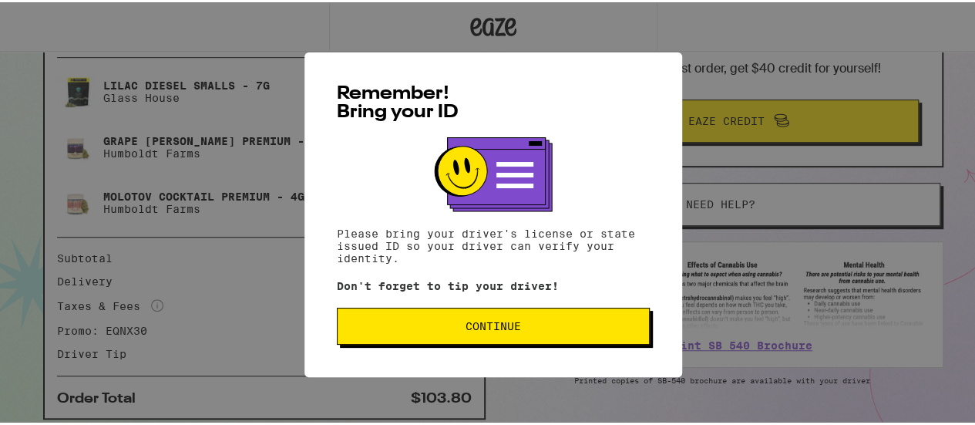
click at [476, 320] on span "Continue" at bounding box center [492, 323] width 55 height 11
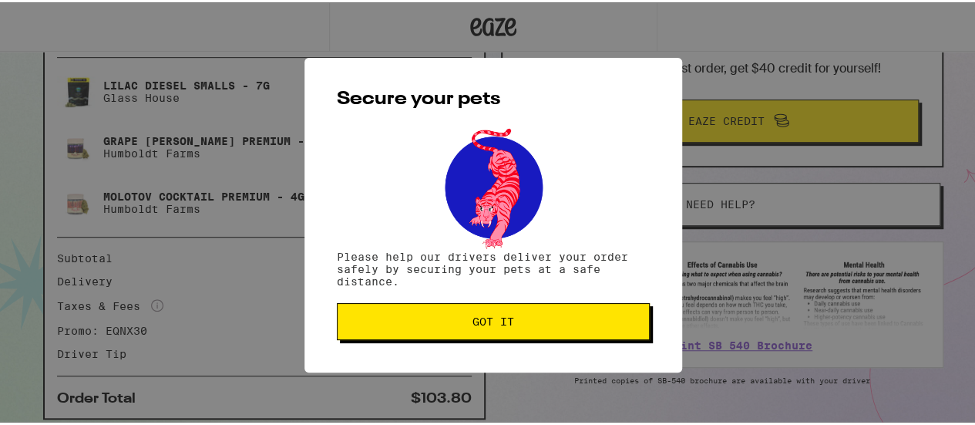
click at [475, 324] on span "Got it" at bounding box center [493, 319] width 42 height 11
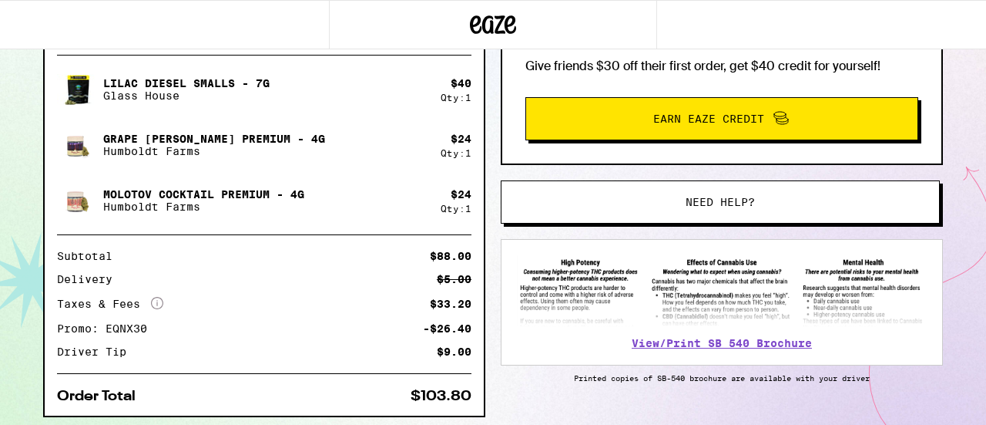
scroll to position [0, 0]
click at [1, 146] on div "123 E Carmel St San Marcos 92078 ETA 5:08pm - 5:55pm This ETA will become more …" at bounding box center [493, 48] width 986 height 859
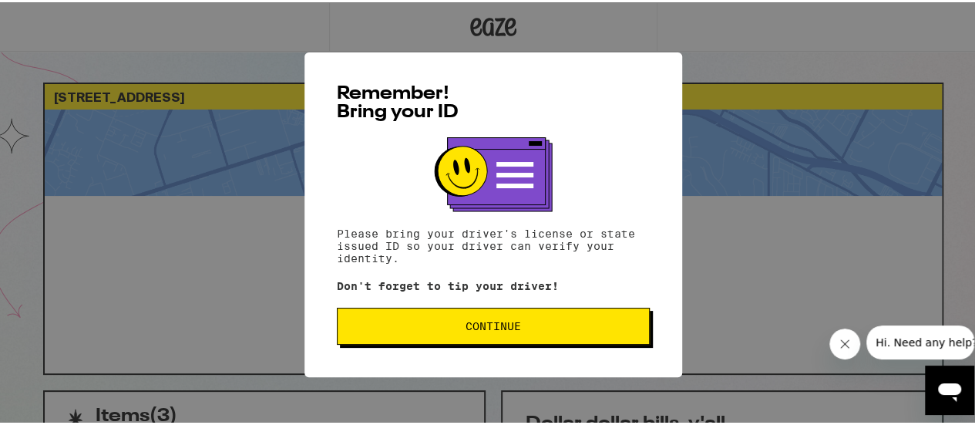
click at [482, 329] on span "Continue" at bounding box center [492, 323] width 55 height 11
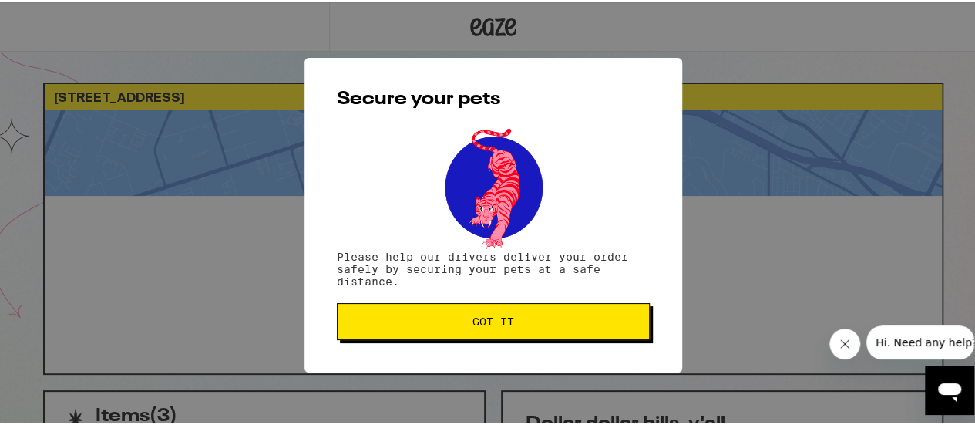
click at [482, 332] on button "Got it" at bounding box center [493, 319] width 313 height 37
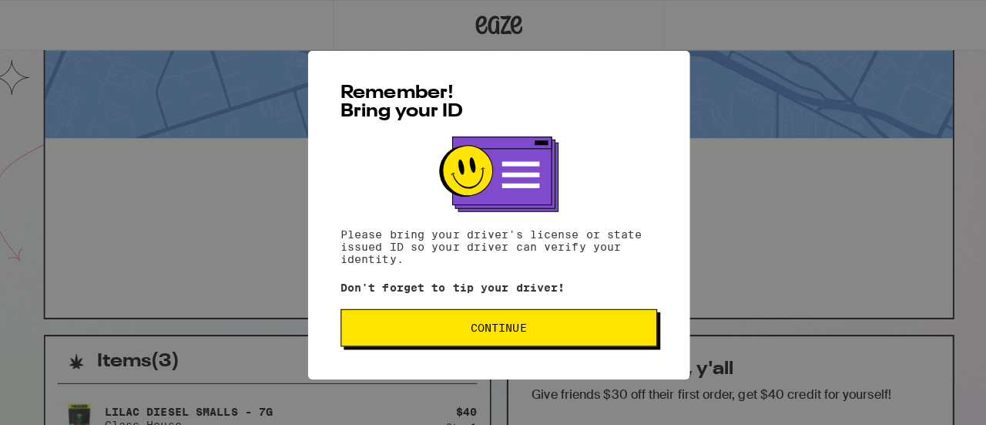
scroll to position [58, 0]
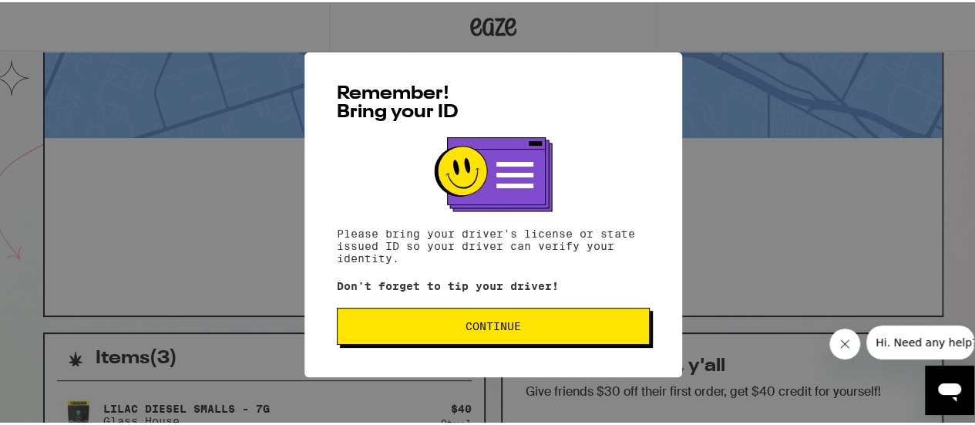
click at [475, 326] on span "Continue" at bounding box center [492, 323] width 55 height 11
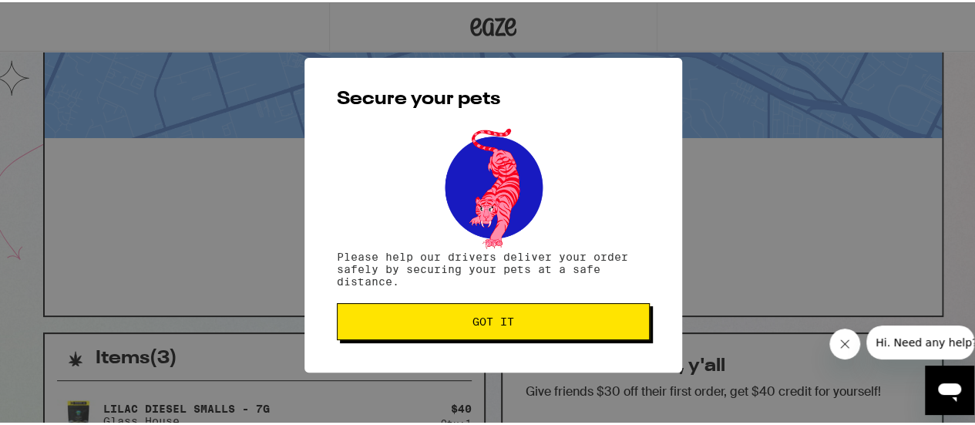
click at [476, 331] on button "Got it" at bounding box center [493, 319] width 313 height 37
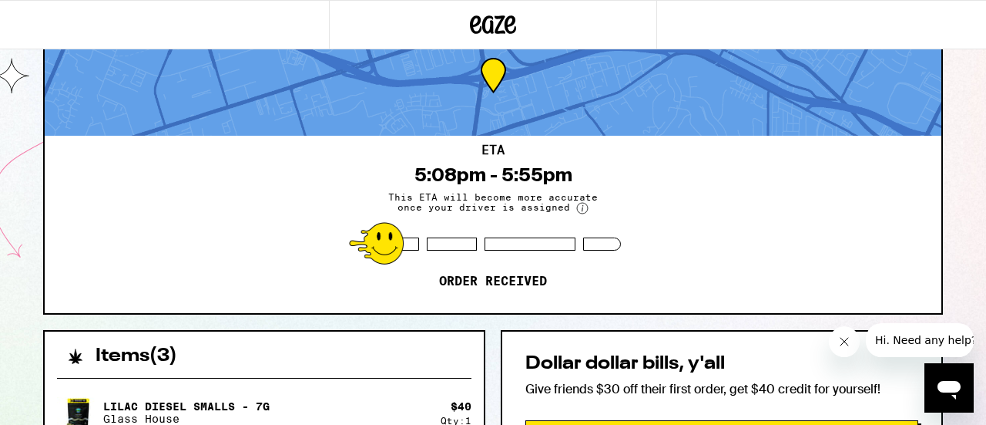
scroll to position [0, 0]
click at [129, 263] on div "ETA 5:08pm - 5:55pm This ETA will become more accurate once your driver is assi…" at bounding box center [493, 224] width 897 height 177
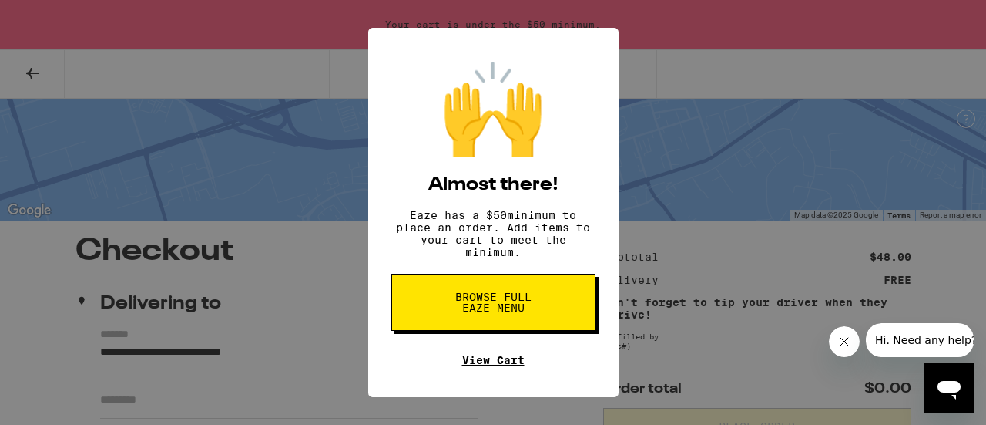
click at [481, 366] on link "View Cart" at bounding box center [493, 360] width 62 height 12
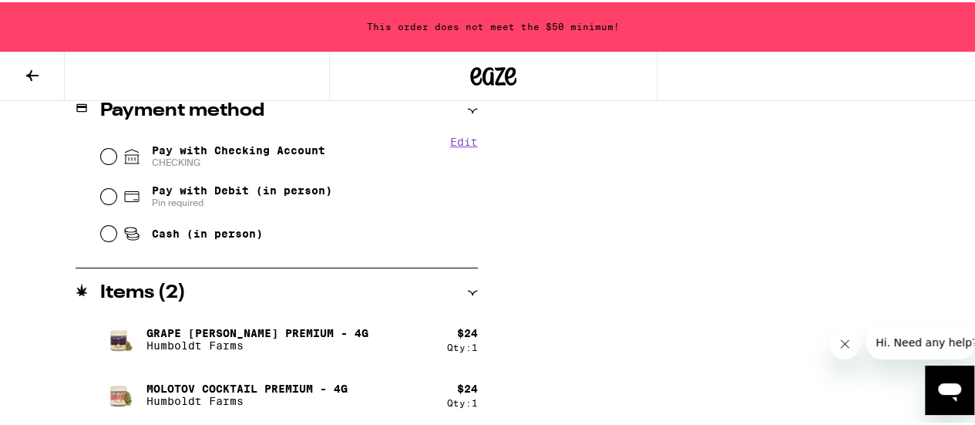
scroll to position [682, 0]
click at [153, 281] on h2 "Items ( 2 )" at bounding box center [143, 290] width 86 height 18
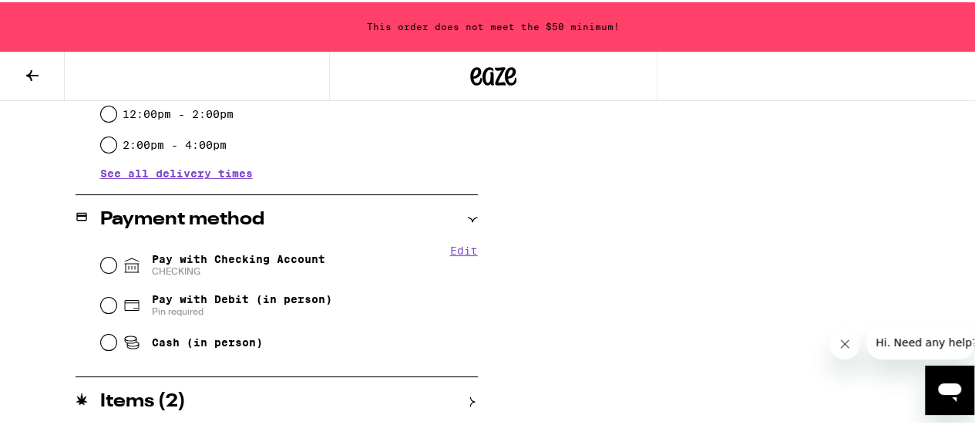
scroll to position [571, 0]
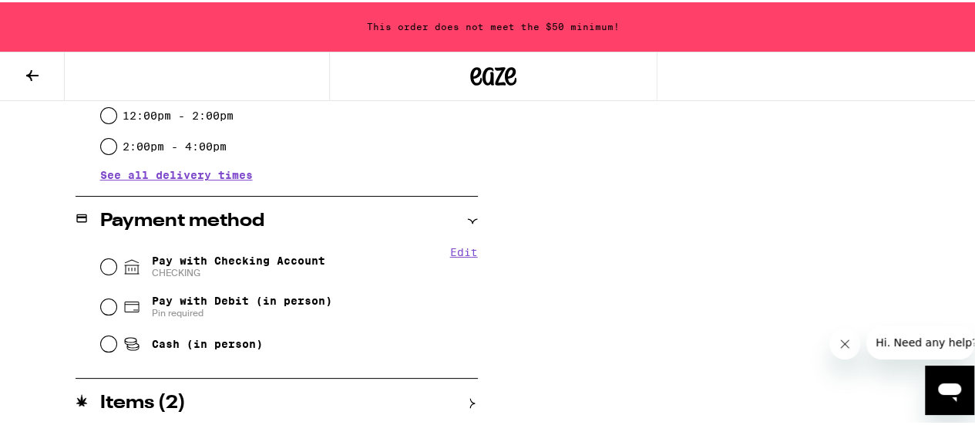
click at [35, 73] on icon at bounding box center [32, 73] width 12 height 11
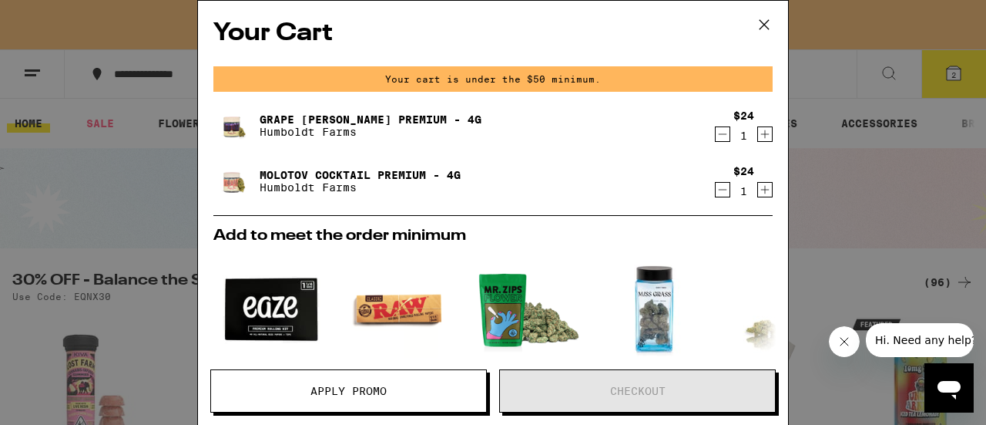
click at [767, 25] on icon at bounding box center [764, 24] width 23 height 23
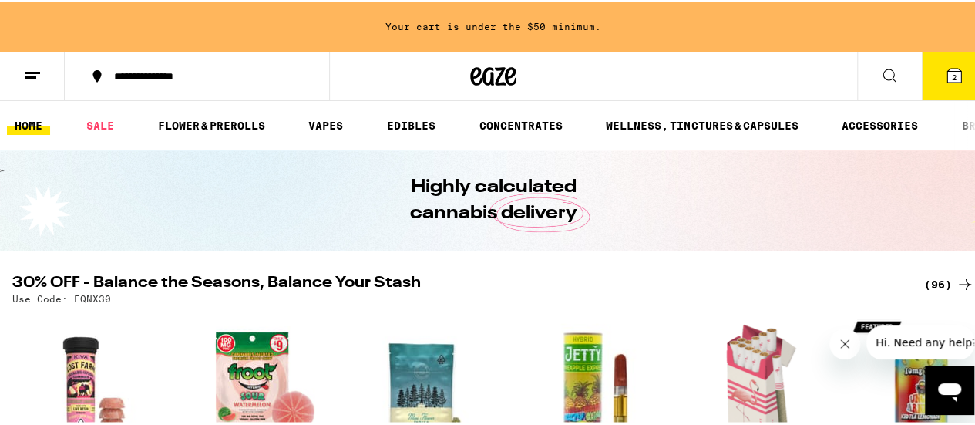
click at [953, 75] on button "2" at bounding box center [954, 74] width 65 height 48
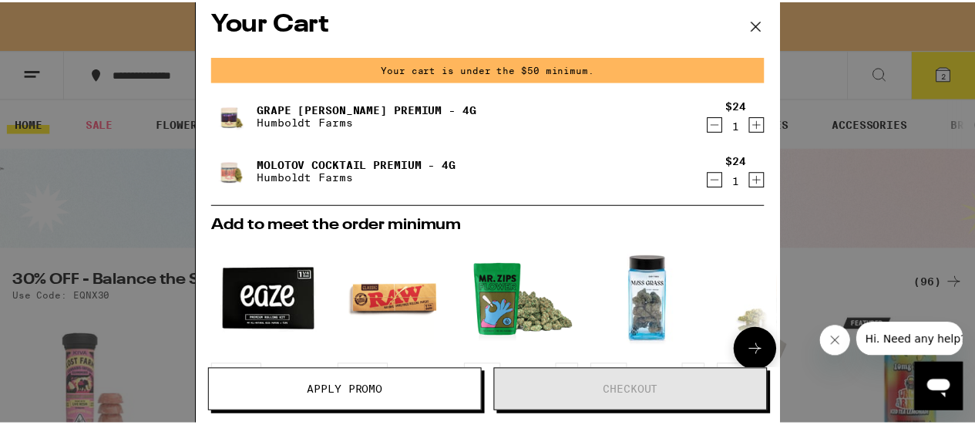
scroll to position [8, 0]
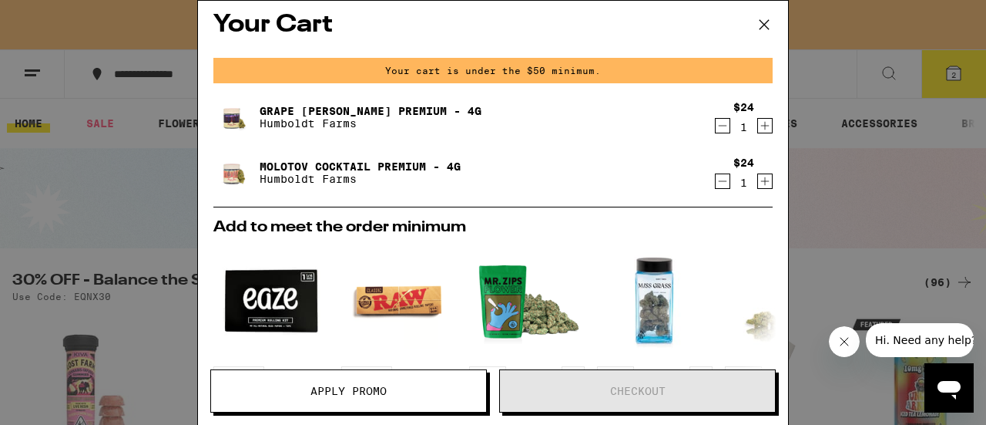
click at [716, 126] on icon "Decrement" at bounding box center [723, 125] width 14 height 18
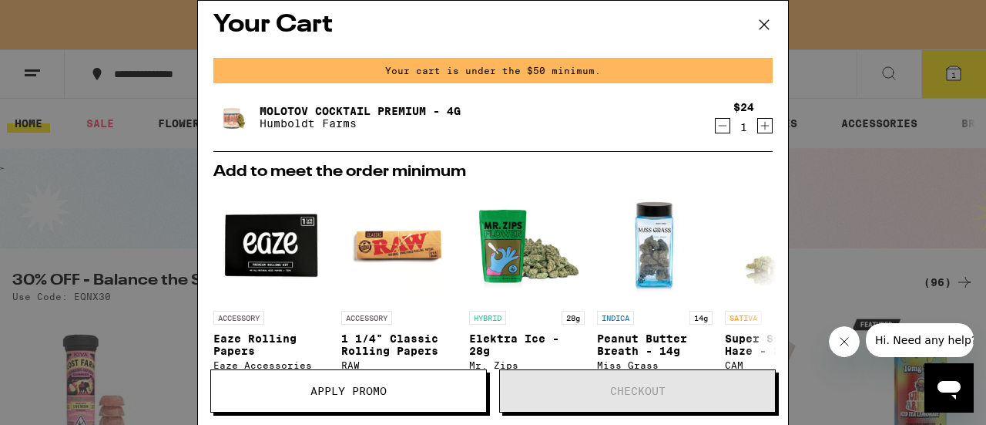
click at [716, 124] on icon "Decrement" at bounding box center [723, 125] width 14 height 18
